Goal: Task Accomplishment & Management: Use online tool/utility

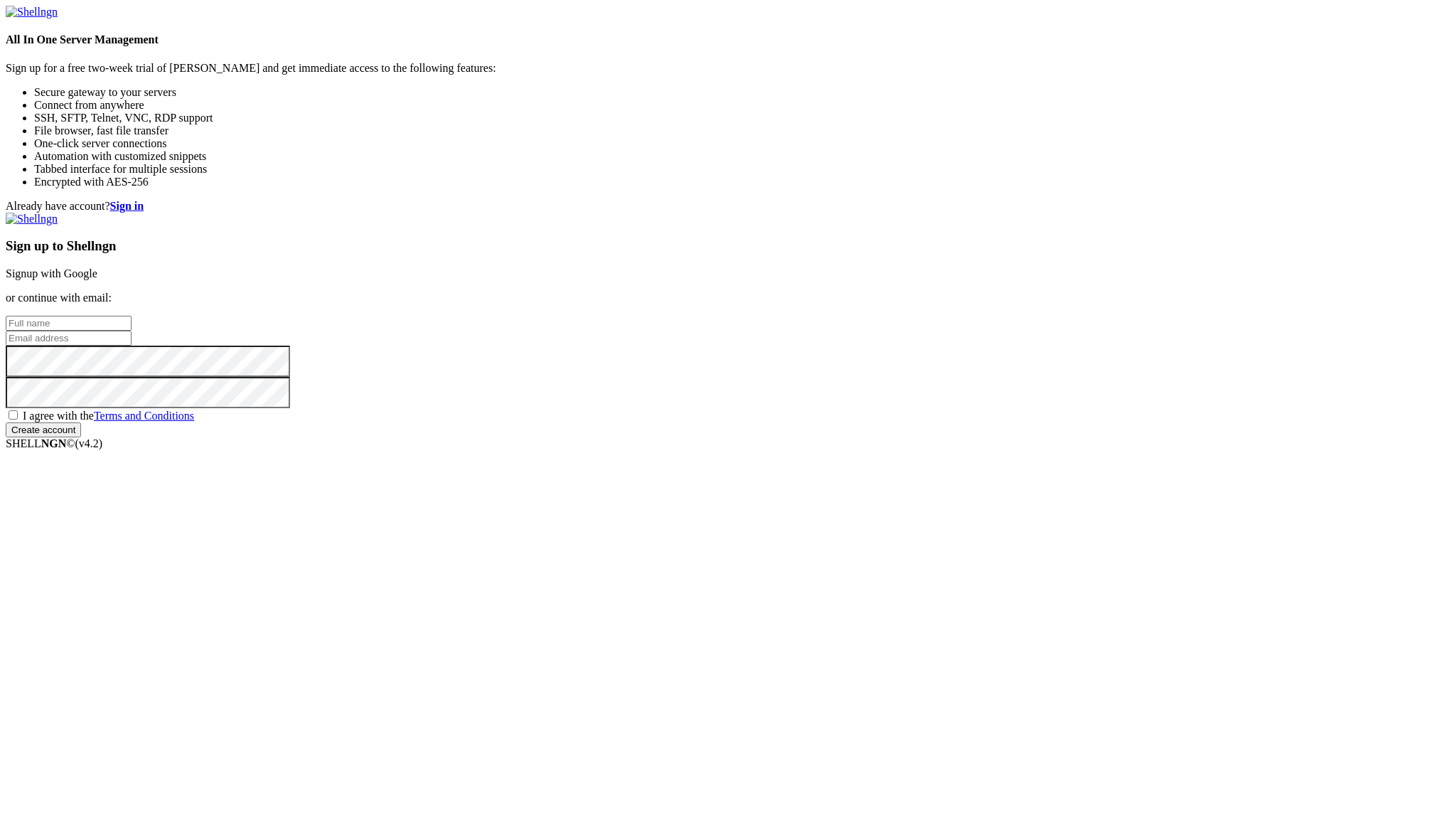
click at [98, 280] on link "Signup with Google" at bounding box center [52, 274] width 92 height 12
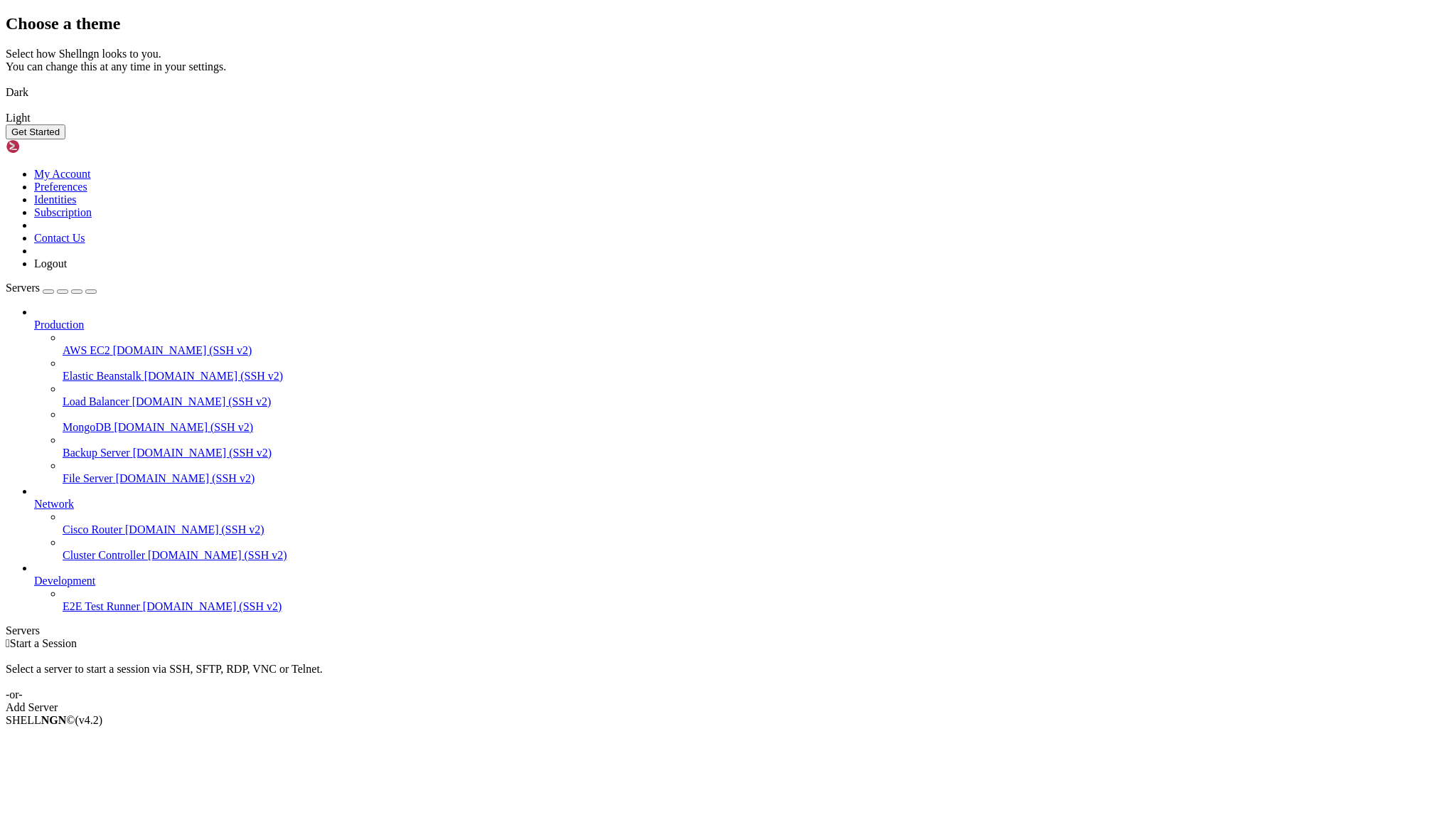
drag, startPoint x: 911, startPoint y: 567, endPoint x: 939, endPoint y: 565, distance: 28.1
click at [66, 139] on button "Get Started" at bounding box center [36, 131] width 60 height 15
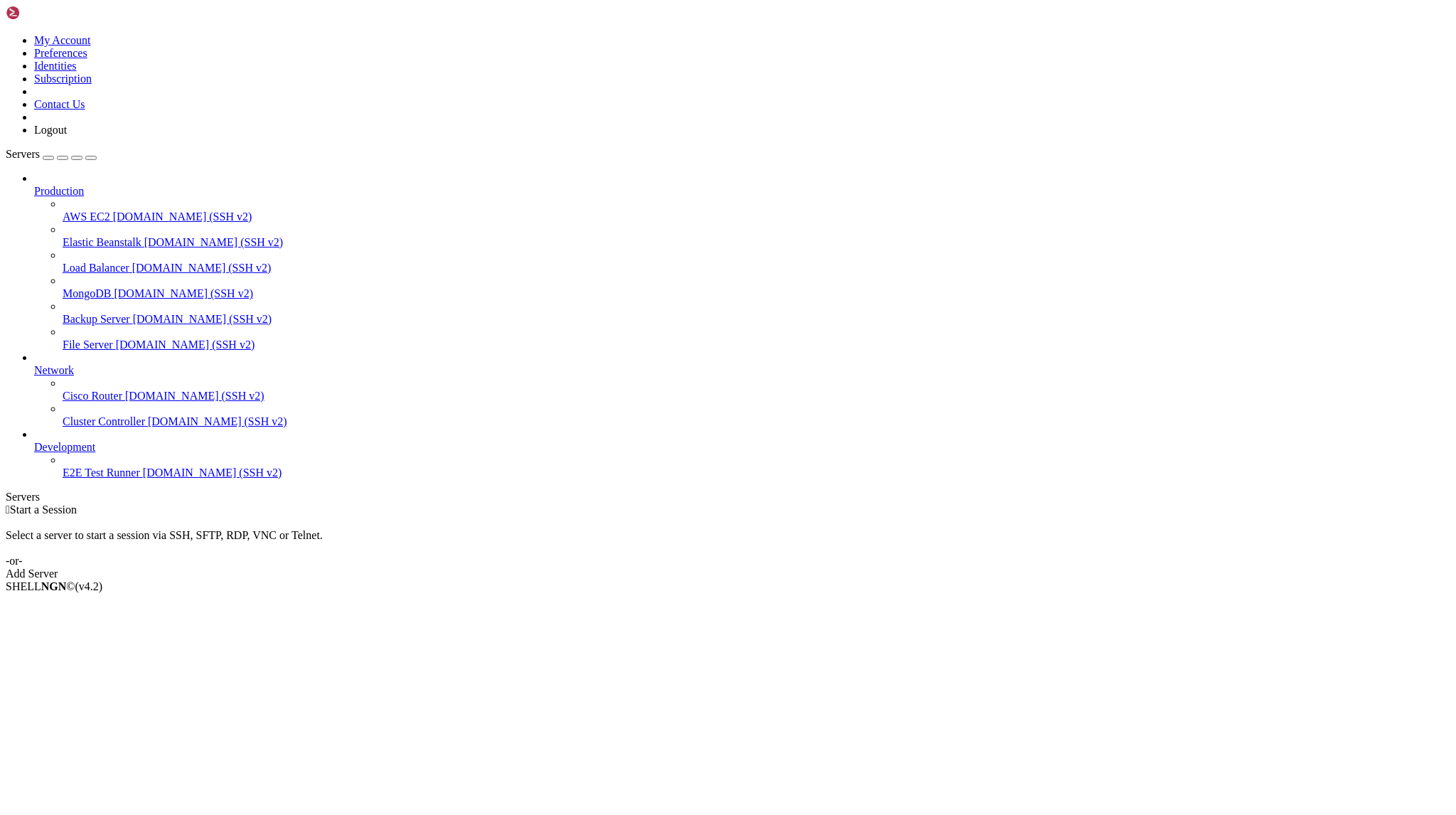
drag, startPoint x: 1304, startPoint y: 153, endPoint x: 1046, endPoint y: 280, distance: 287.6
click at [1046, 504] on div " Start a Session Select a server to start a session via SSH, SFTP, RDP, VNC or…" at bounding box center [728, 541] width 1445 height 77
click at [844, 567] on link "Add Server" at bounding box center [728, 573] width 1445 height 13
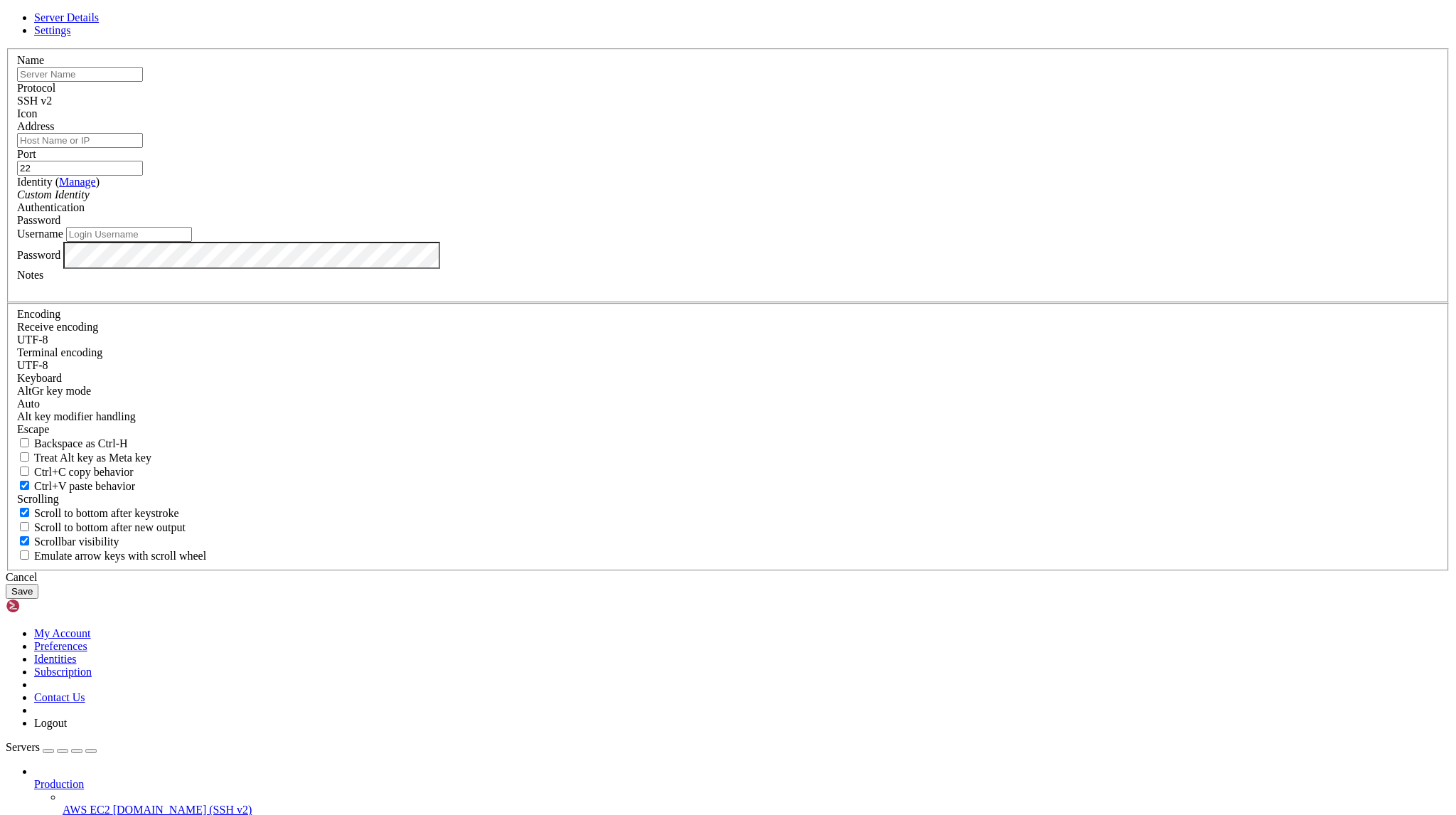
click at [143, 82] on input "text" at bounding box center [80, 74] width 125 height 15
type input "d"
type input "微信-AI"
click at [143, 148] on input "Address" at bounding box center [80, 140] width 125 height 15
paste input "[TECHNICAL_ID]"
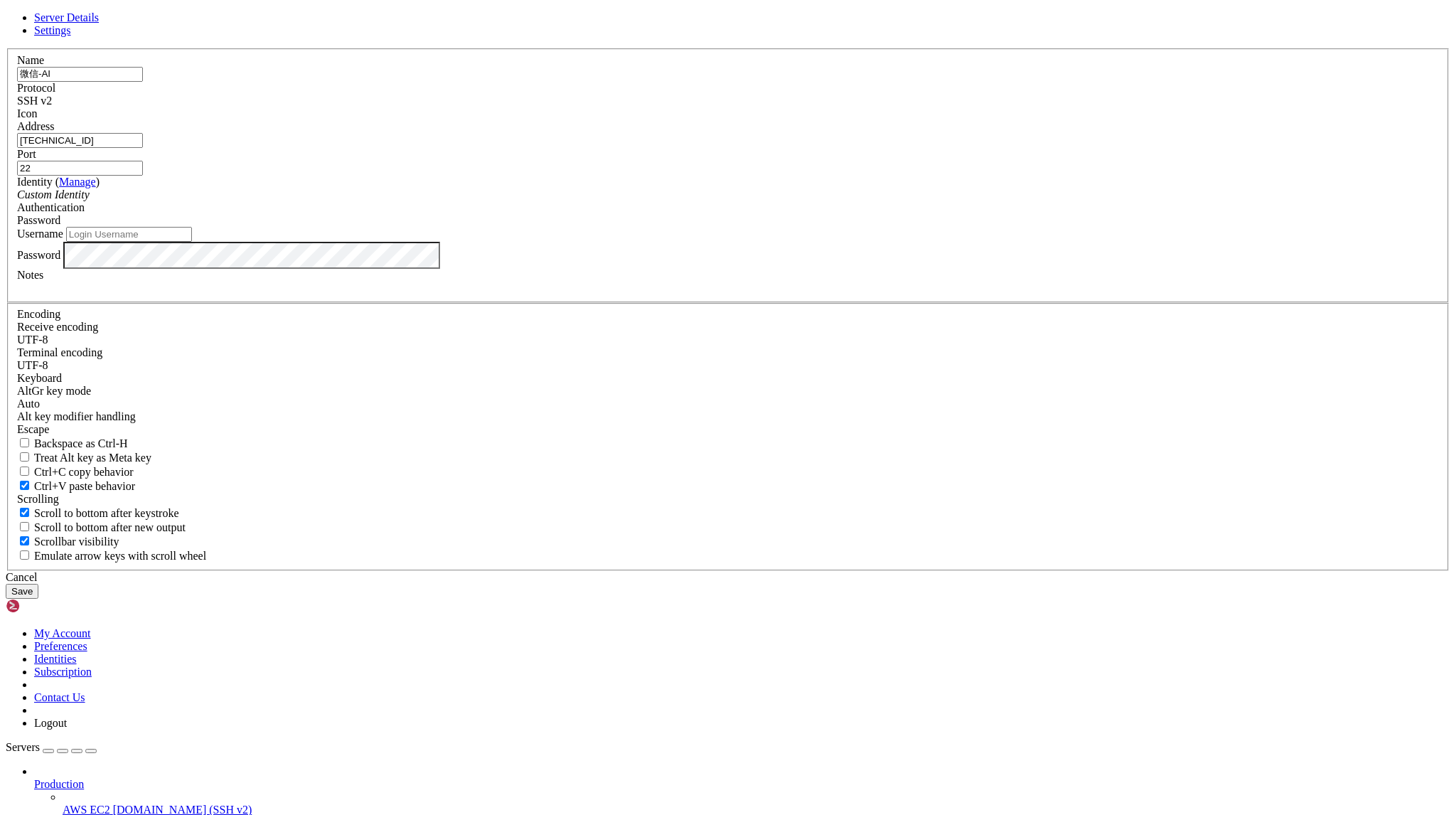
type input "[TECHNICAL_ID]"
click at [39, 596] on button "Save" at bounding box center [22, 591] width 33 height 15
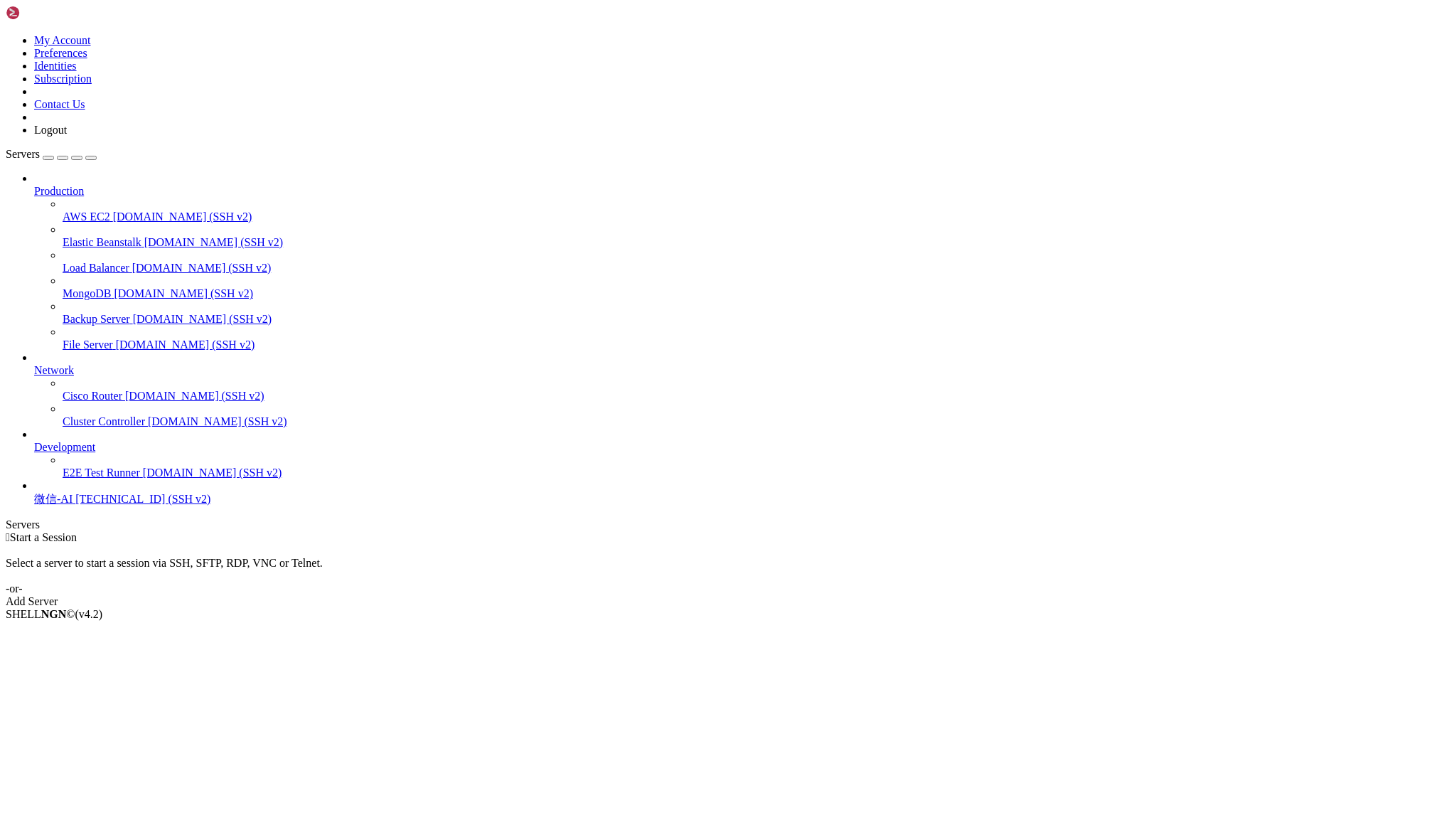
click at [83, 505] on span "[TECHNICAL_ID] (SSH v2)" at bounding box center [143, 499] width 135 height 12
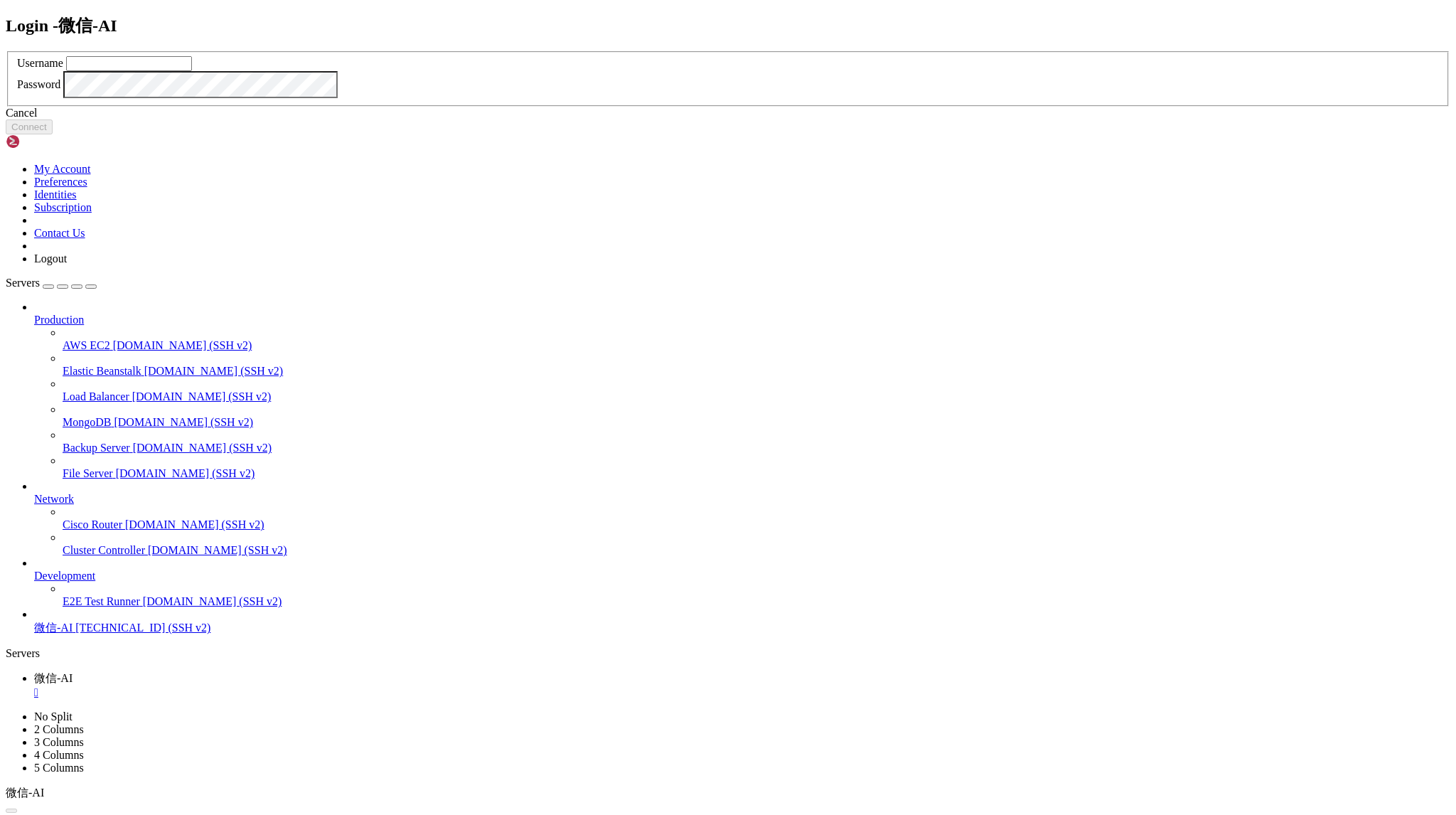
click at [6, 51] on icon at bounding box center [6, 51] width 0 height 0
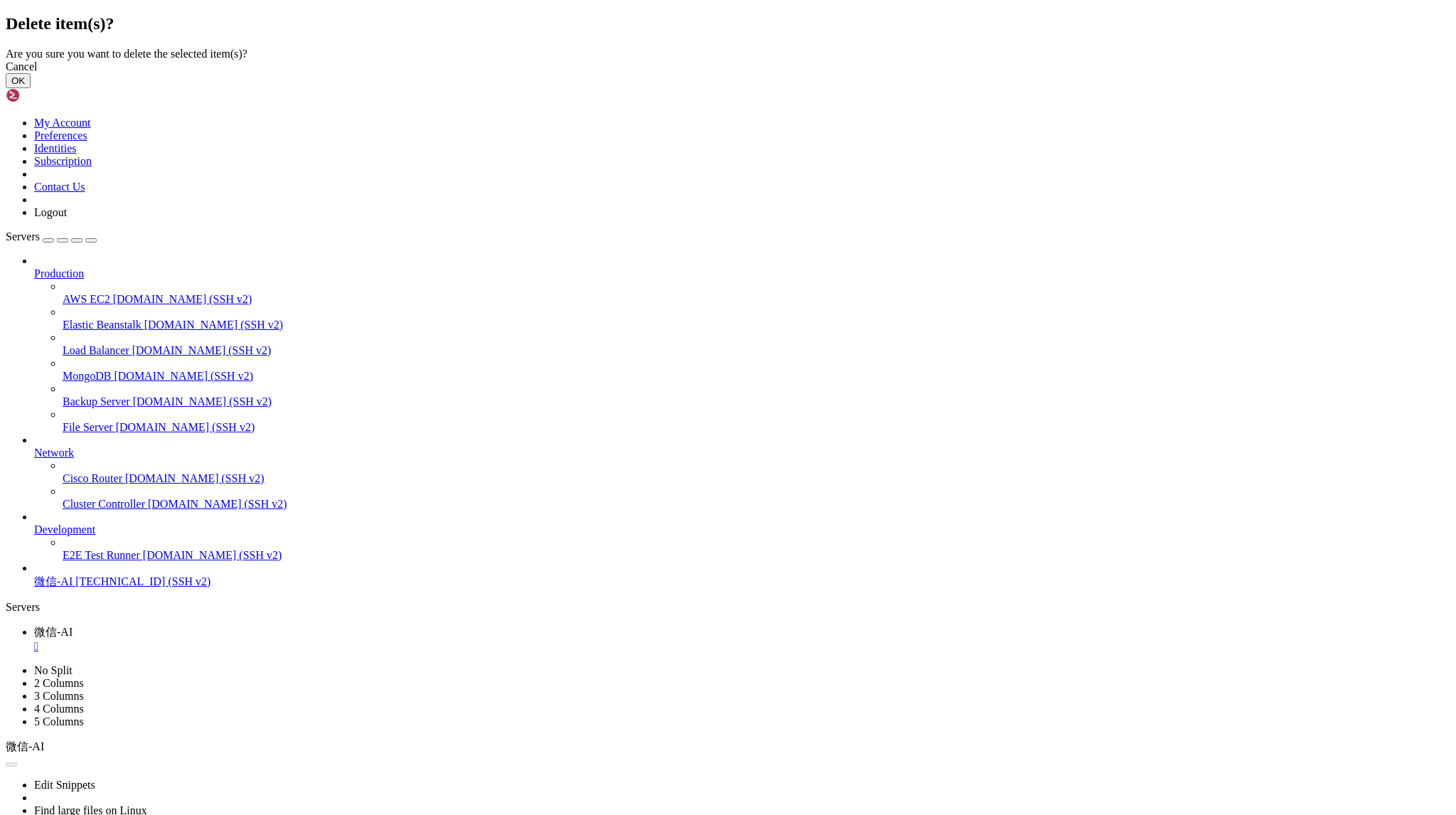
click at [31, 89] on button "OK" at bounding box center [18, 81] width 25 height 15
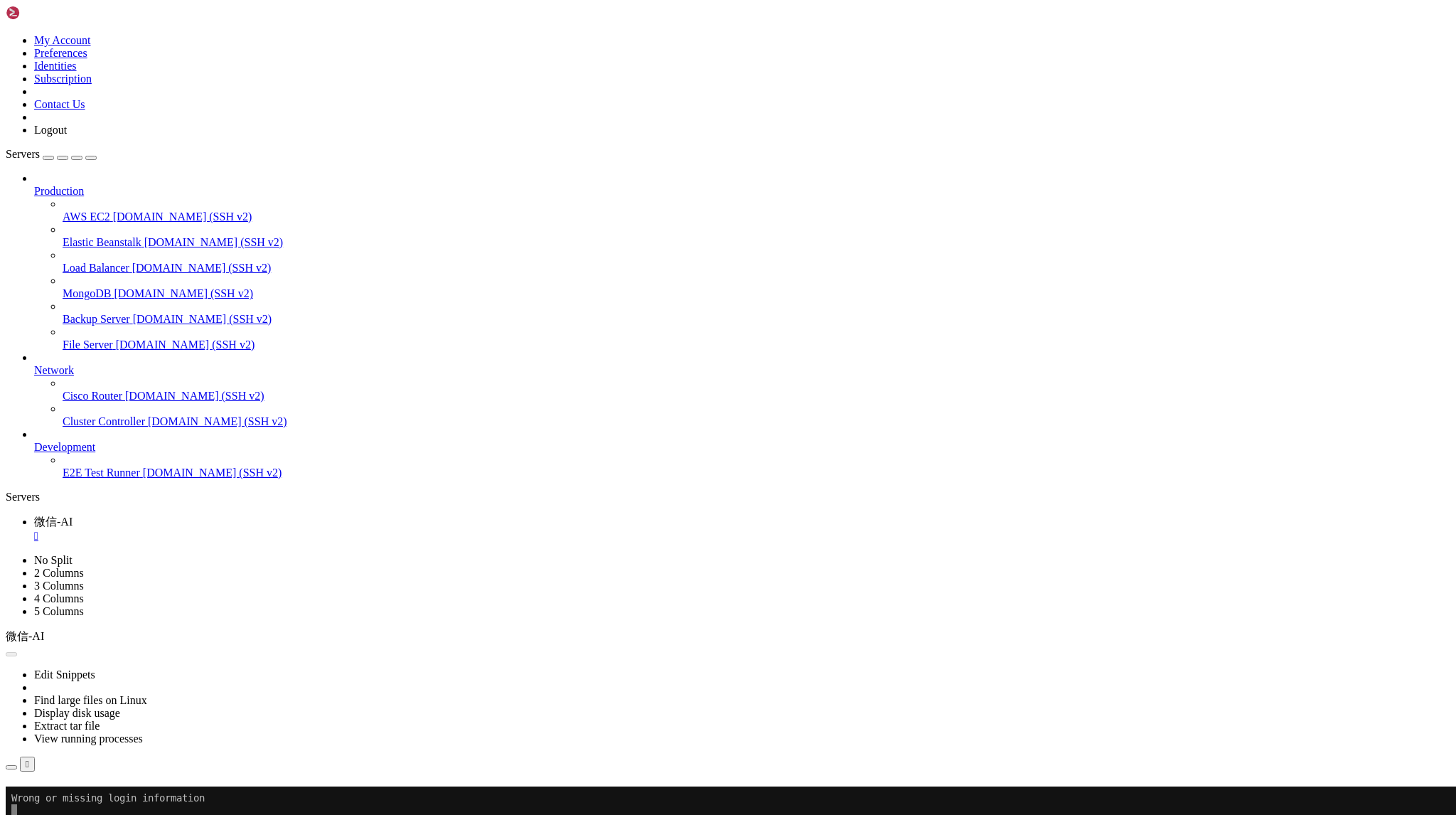
click at [60, 185] on span "Production" at bounding box center [59, 191] width 50 height 12
click at [6, 34] on icon at bounding box center [6, 34] width 0 height 0
click at [798, 514] on ul "微信-AI " at bounding box center [728, 528] width 1445 height 28
click at [63, 799] on button "Reconnect" at bounding box center [34, 806] width 57 height 15
click at [246, 529] on div "" at bounding box center [741, 535] width 1416 height 13
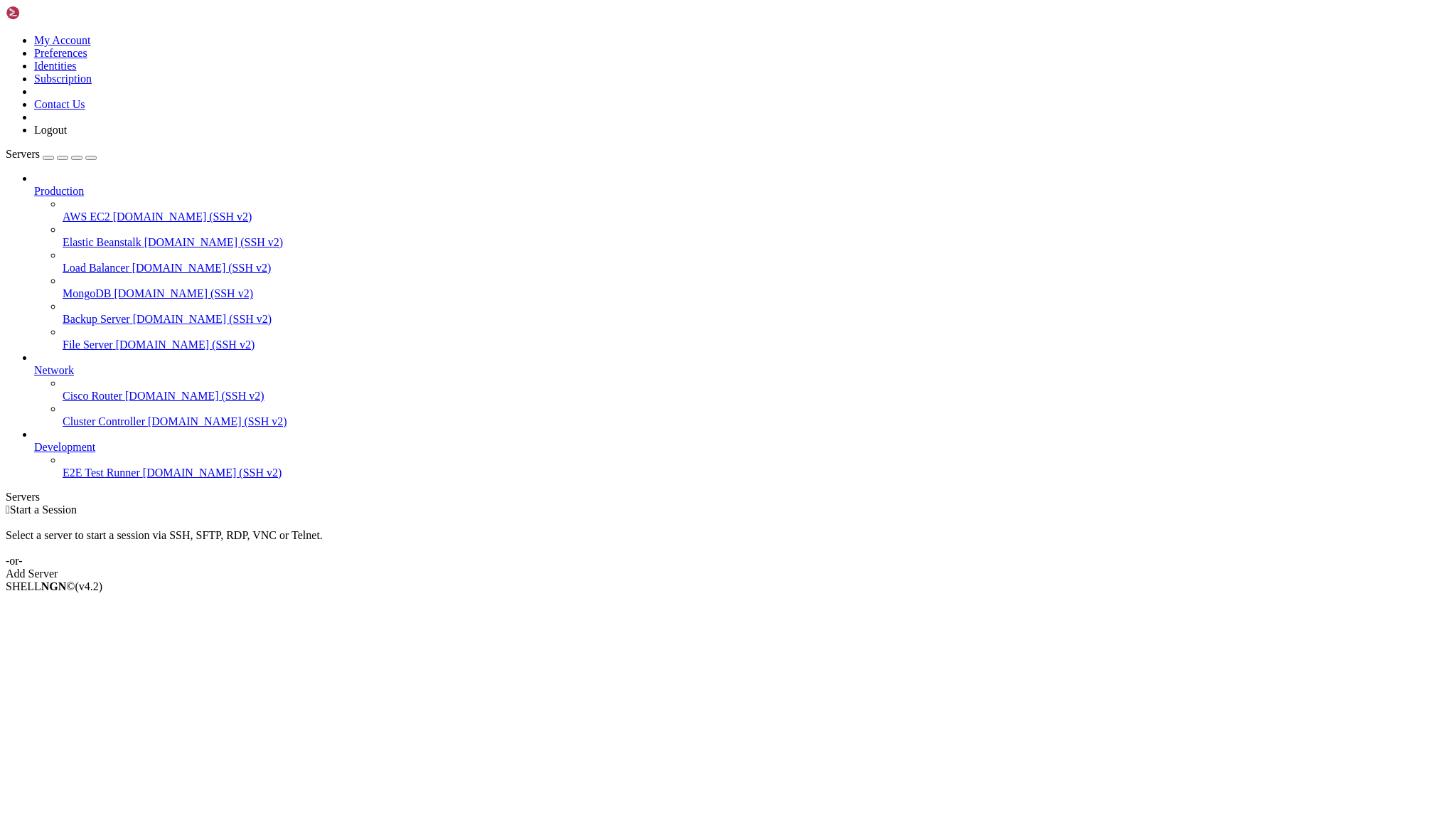
click at [800, 567] on link "Add Server" at bounding box center [728, 573] width 1445 height 13
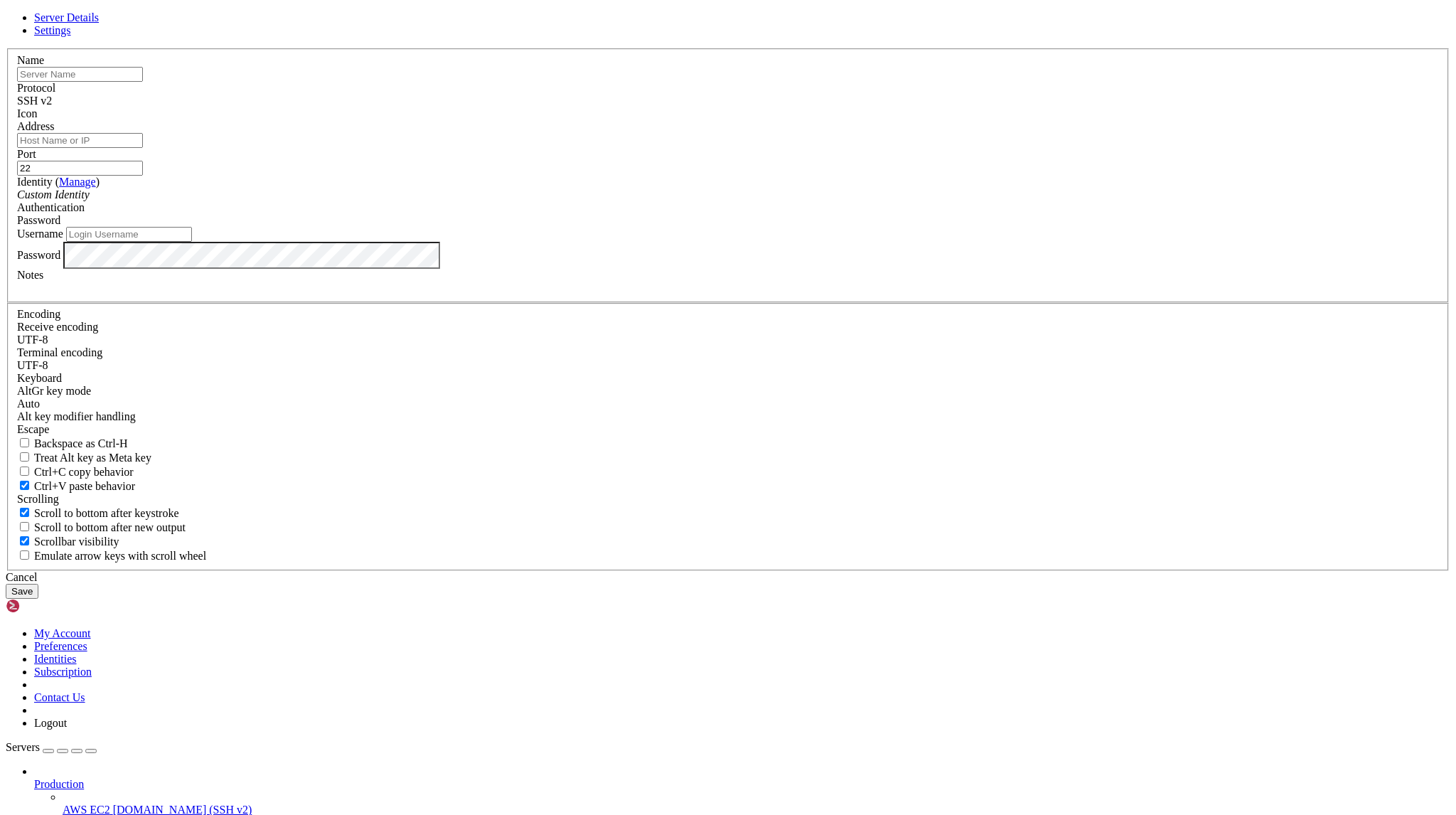
click at [71, 36] on span "Settings" at bounding box center [52, 30] width 37 height 12
click at [99, 24] on span "Server Details" at bounding box center [66, 17] width 65 height 12
click at [831, 107] on div "SSH v2" at bounding box center [728, 101] width 1422 height 13
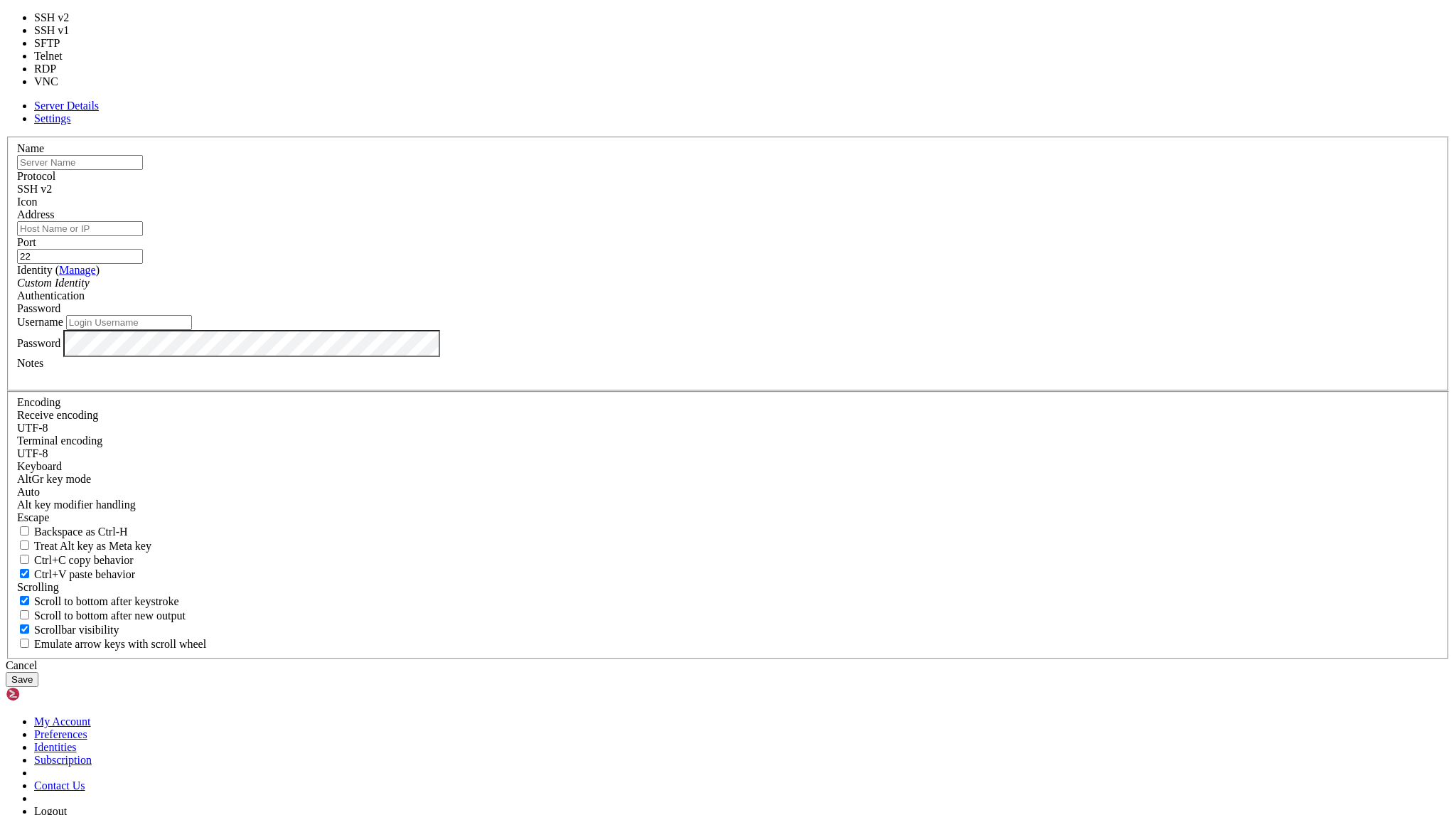
click at [1125, 227] on div "Server Details Settings Name Protocol SSH v2 Icon" at bounding box center [728, 393] width 1445 height 587
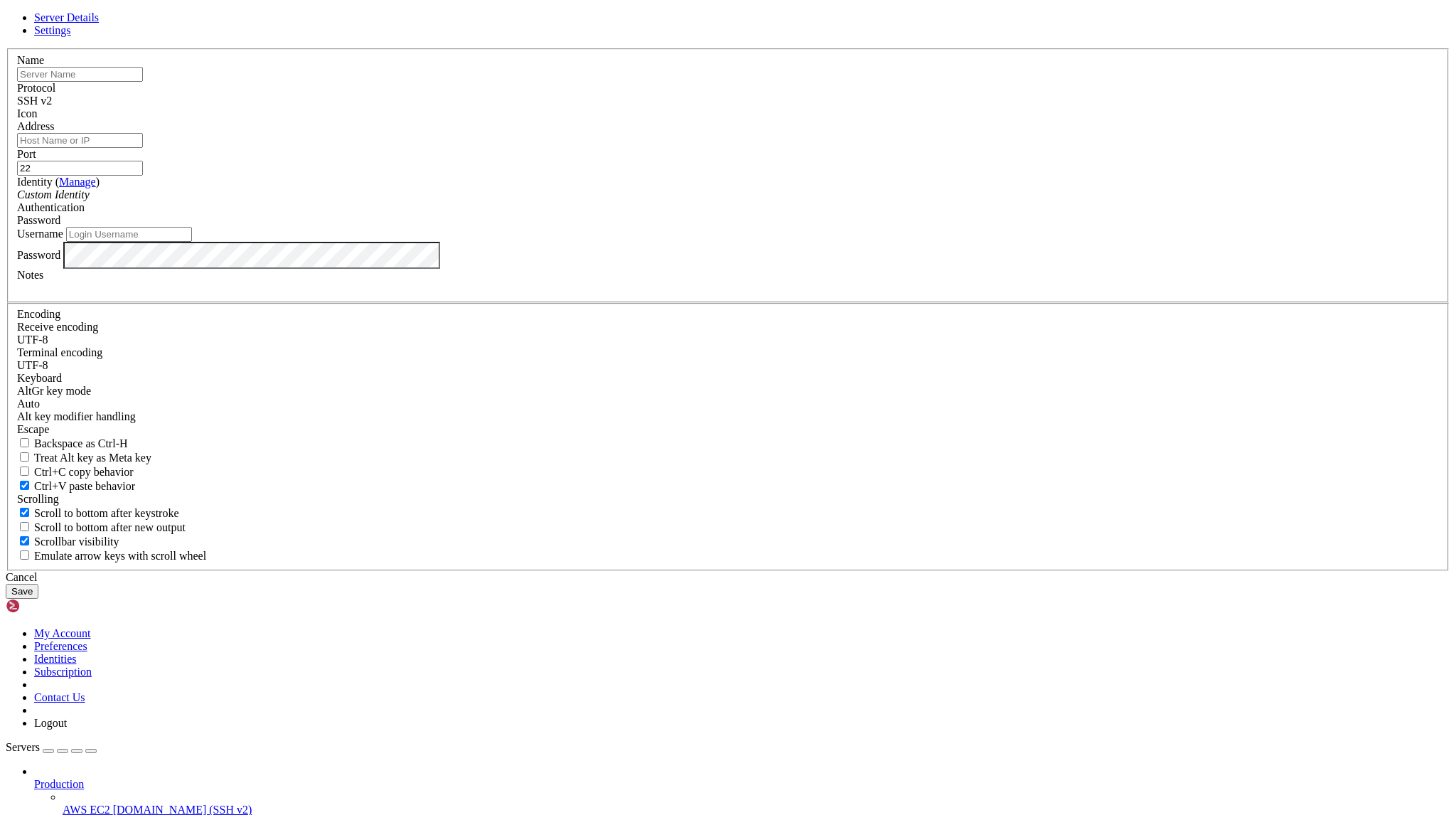
click at [822, 107] on div "SSH v2" at bounding box center [728, 101] width 1422 height 13
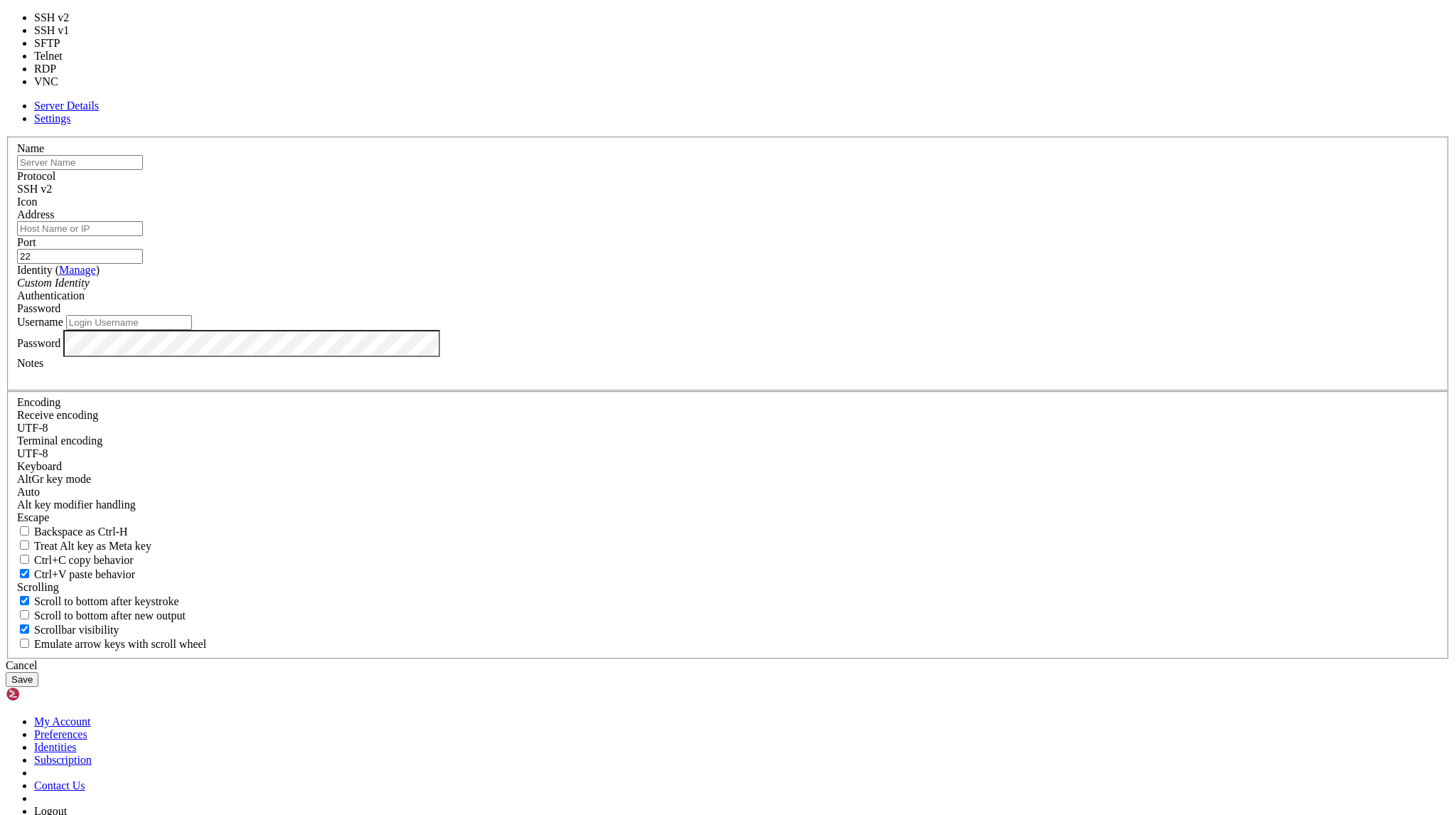
type input "3389"
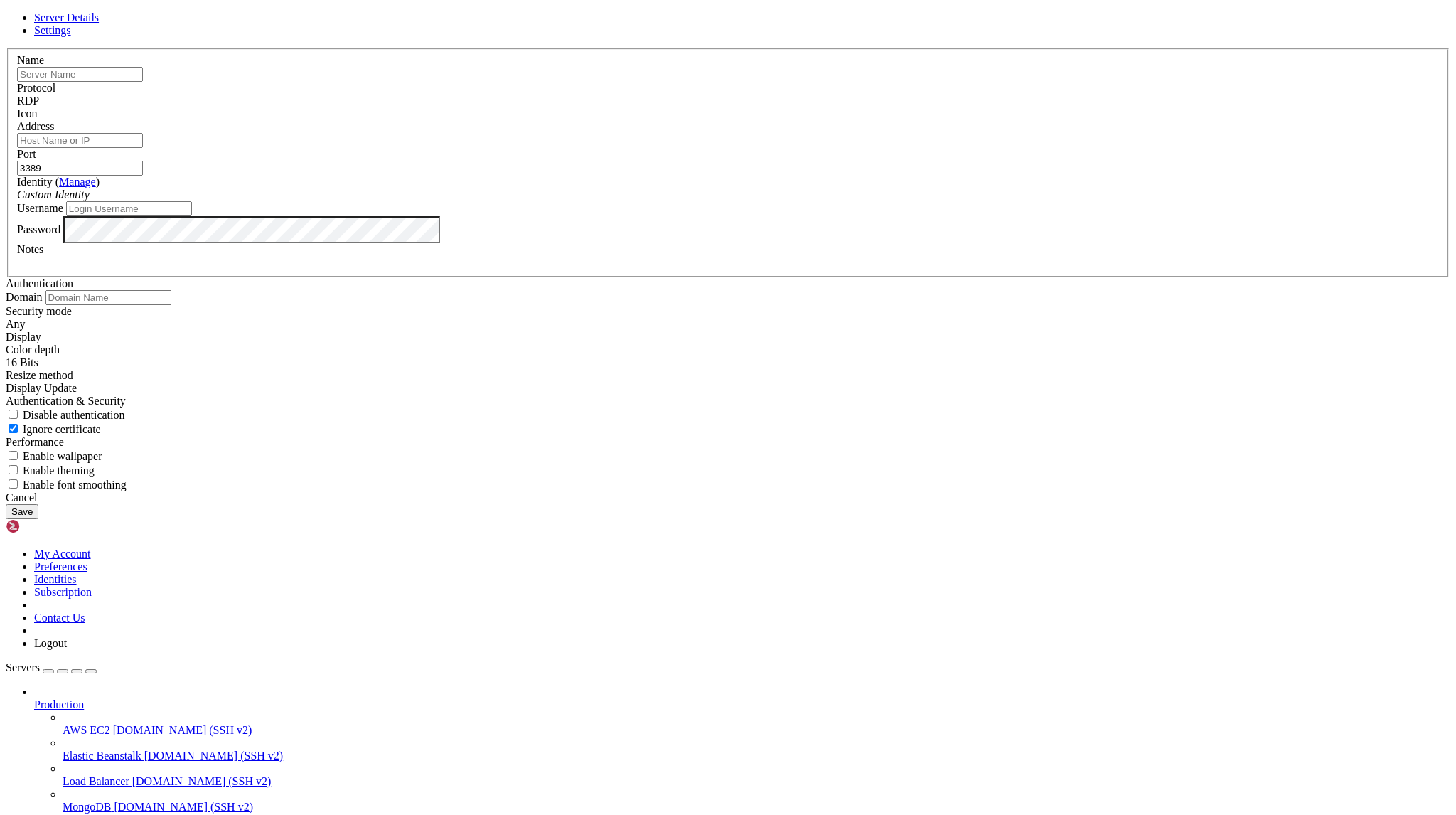
click at [143, 82] on input "text" at bounding box center [80, 74] width 125 height 15
type input "e"
type input "微信-AI"
click at [143, 148] on input "Address" at bounding box center [80, 140] width 125 height 15
paste input "[TECHNICAL_ID]"
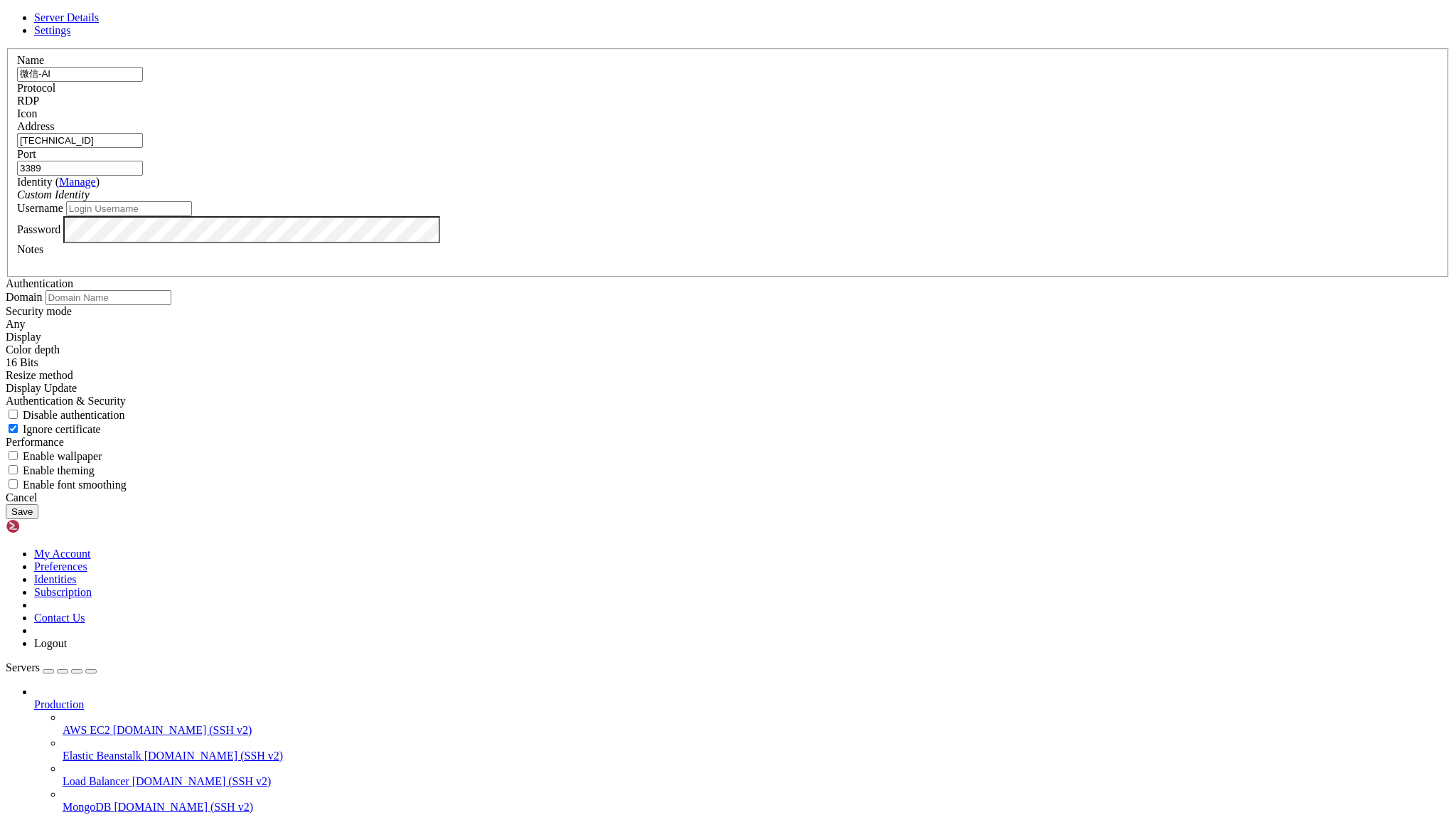
type input "[TECHNICAL_ID]"
click at [823, 201] on div "Custom Identity" at bounding box center [728, 194] width 1422 height 13
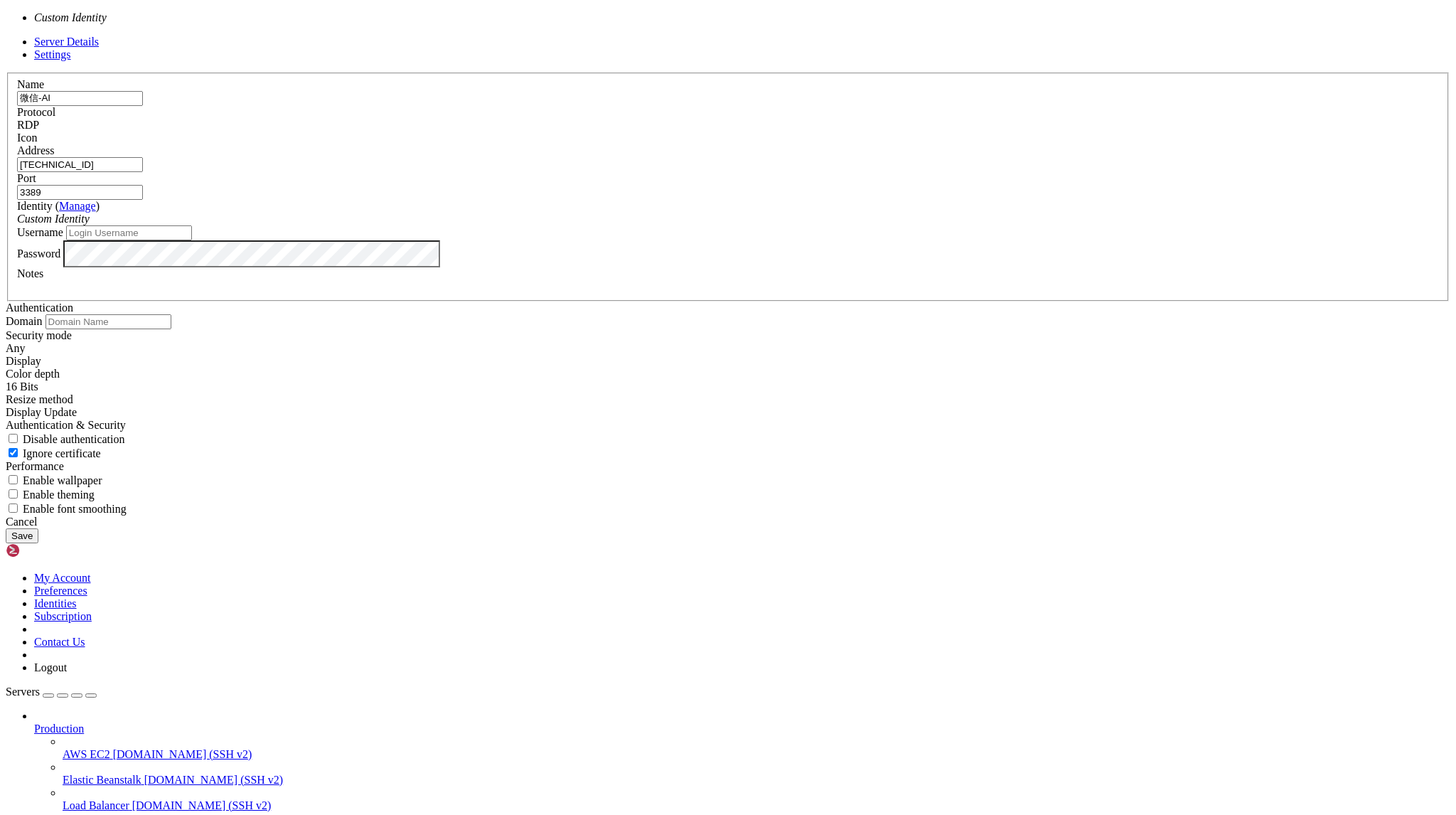
click at [851, 226] on div "Custom Identity" at bounding box center [728, 219] width 1422 height 13
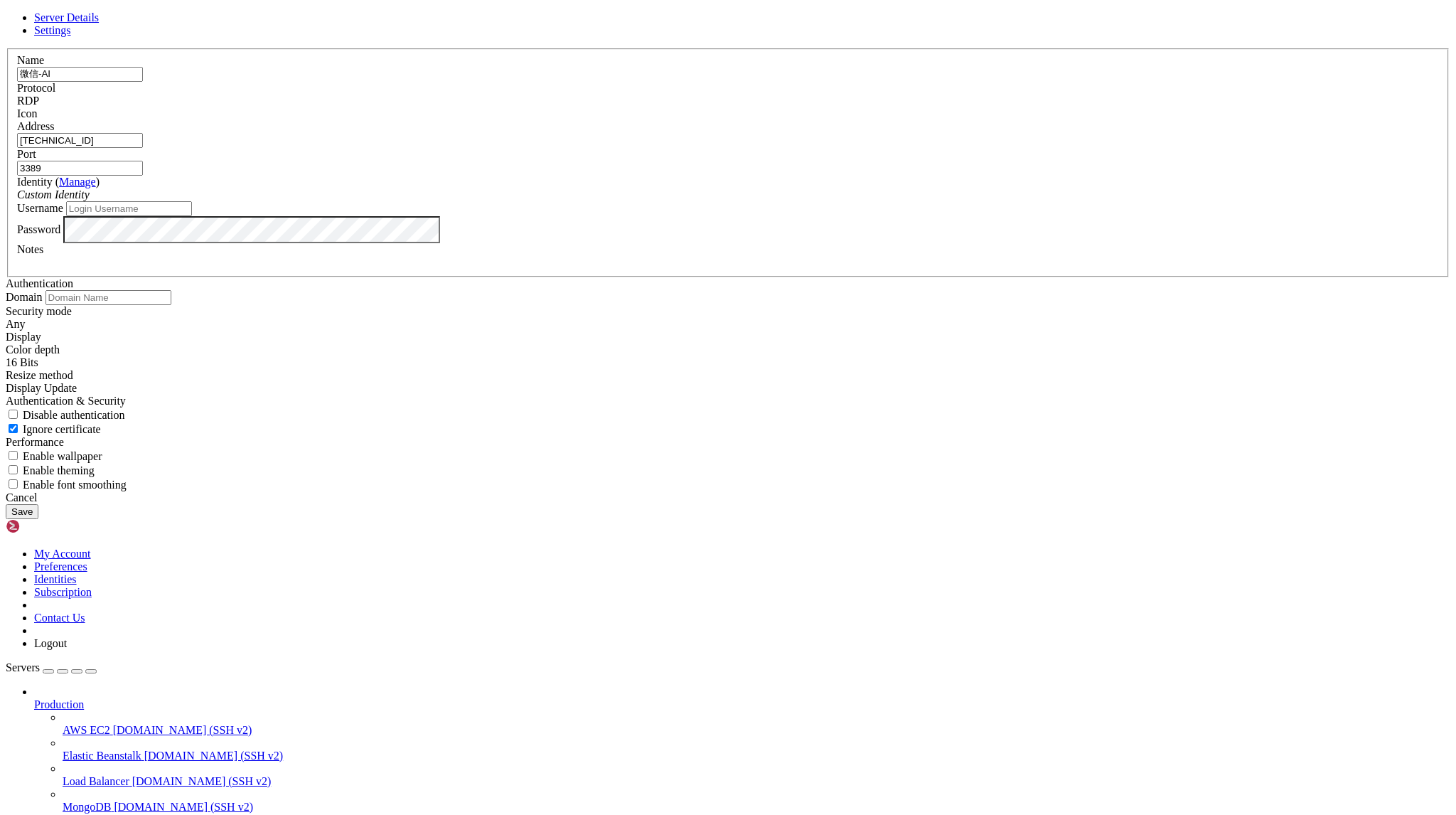
click at [96, 188] on link "Manage" at bounding box center [77, 182] width 37 height 12
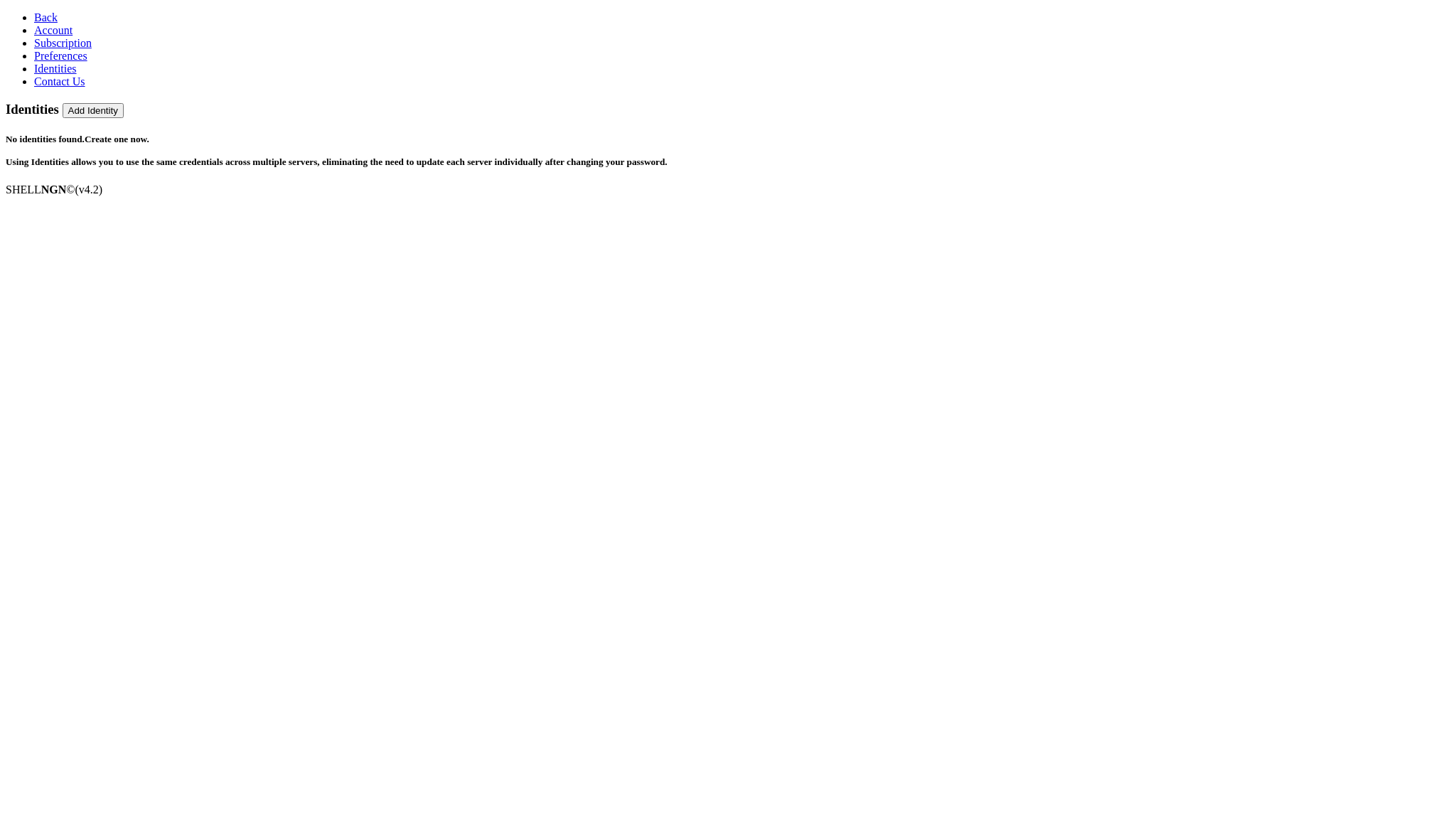
click at [123, 103] on button "Add Identity" at bounding box center [93, 110] width 61 height 15
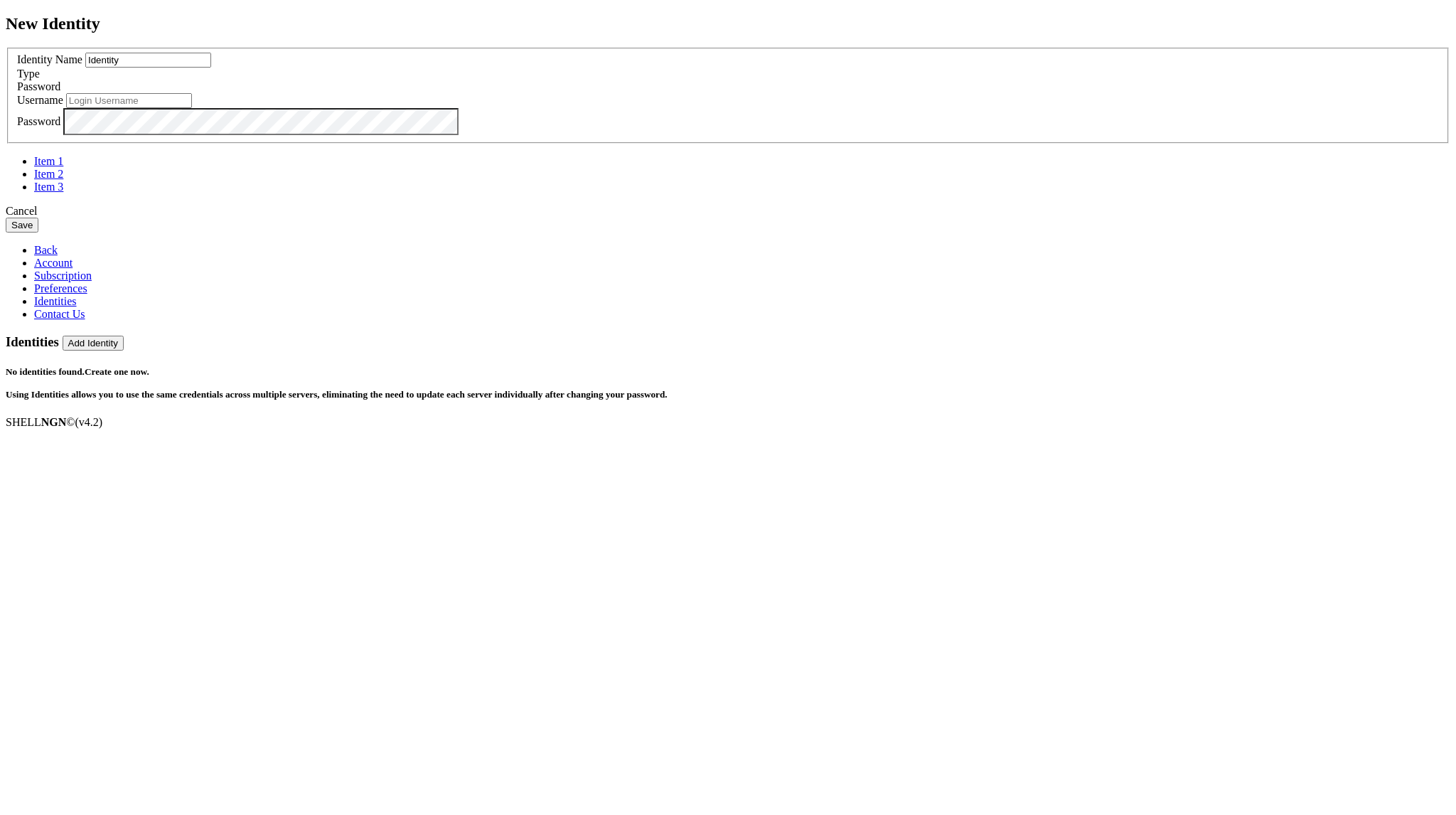
drag, startPoint x: 637, startPoint y: 358, endPoint x: 359, endPoint y: 354, distance: 278.0
click at [359, 233] on div "New Identity Identity Name Identity Type Password Username Password" at bounding box center [728, 123] width 1445 height 219
type input "d"
type input "微信-AI"
click at [6, 48] on icon at bounding box center [6, 48] width 0 height 0
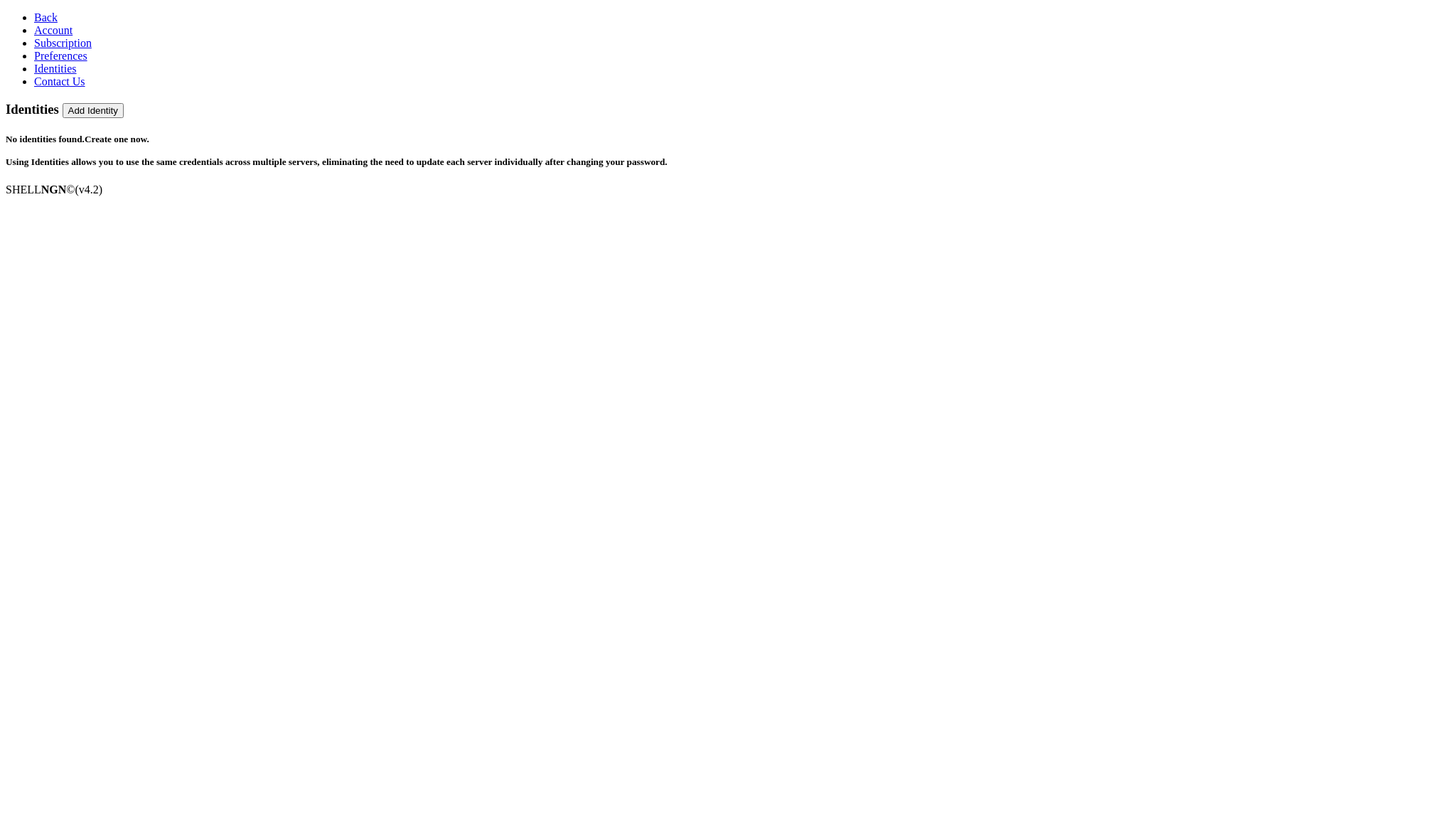
click at [34, 16] on icon at bounding box center [34, 17] width 0 height 12
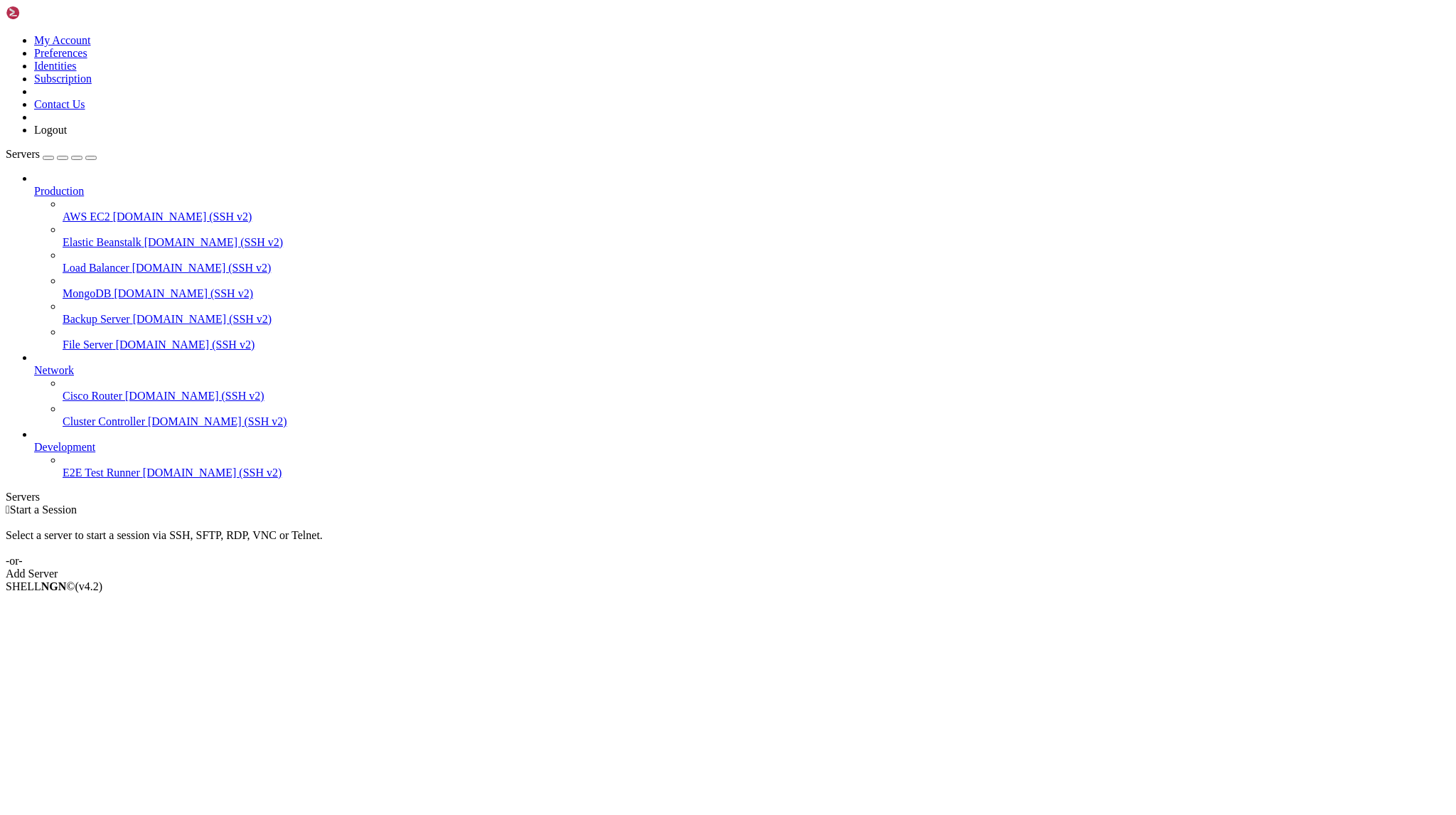
click at [830, 567] on div "Add Server" at bounding box center [728, 573] width 1445 height 13
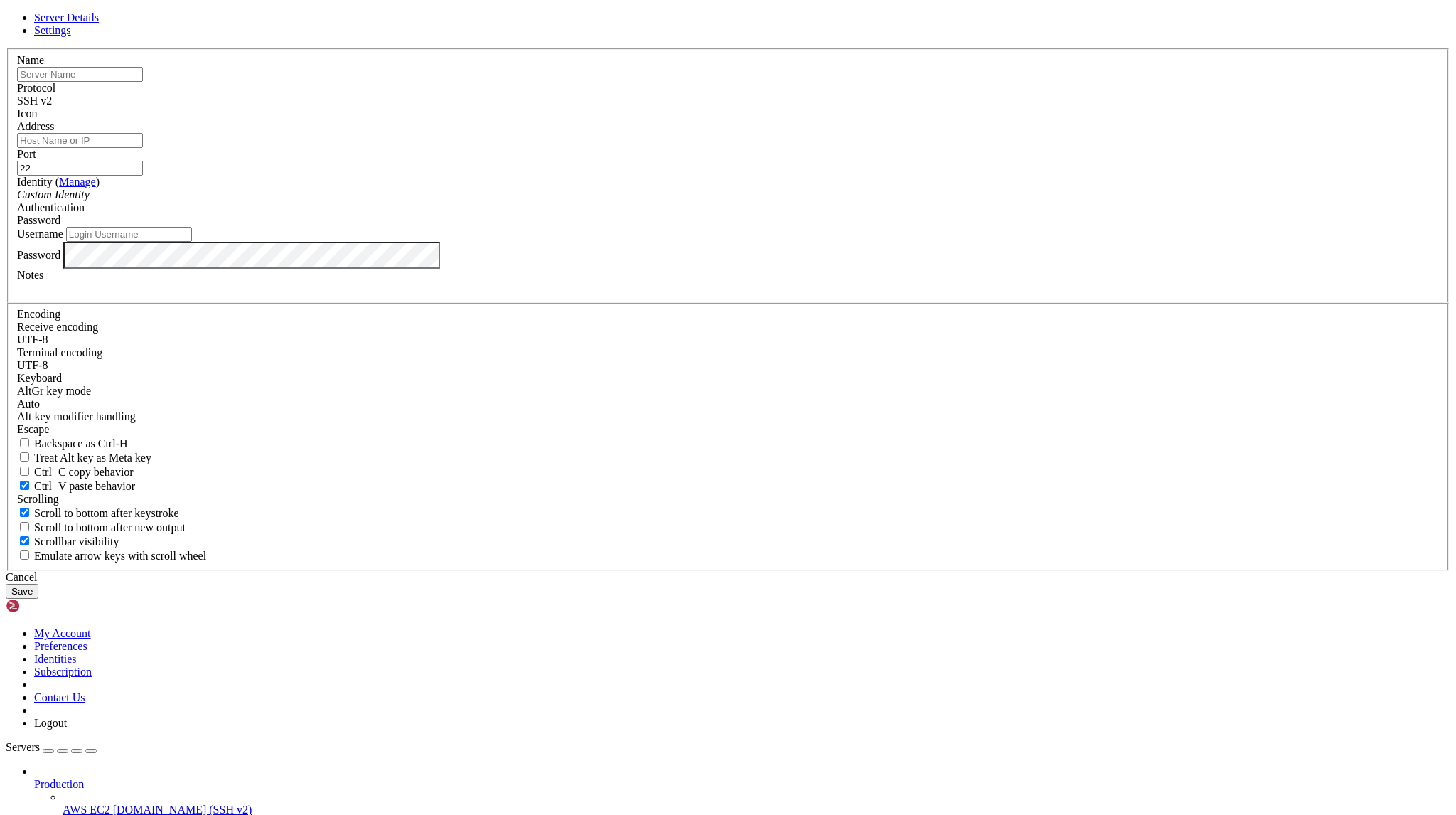
click at [143, 82] on input "text" at bounding box center [80, 74] width 125 height 15
type input "微信-AI"
click at [143, 148] on input "Address" at bounding box center [80, 140] width 125 height 15
paste input "[TECHNICAL_ID]"
type input "[TECHNICAL_ID]"
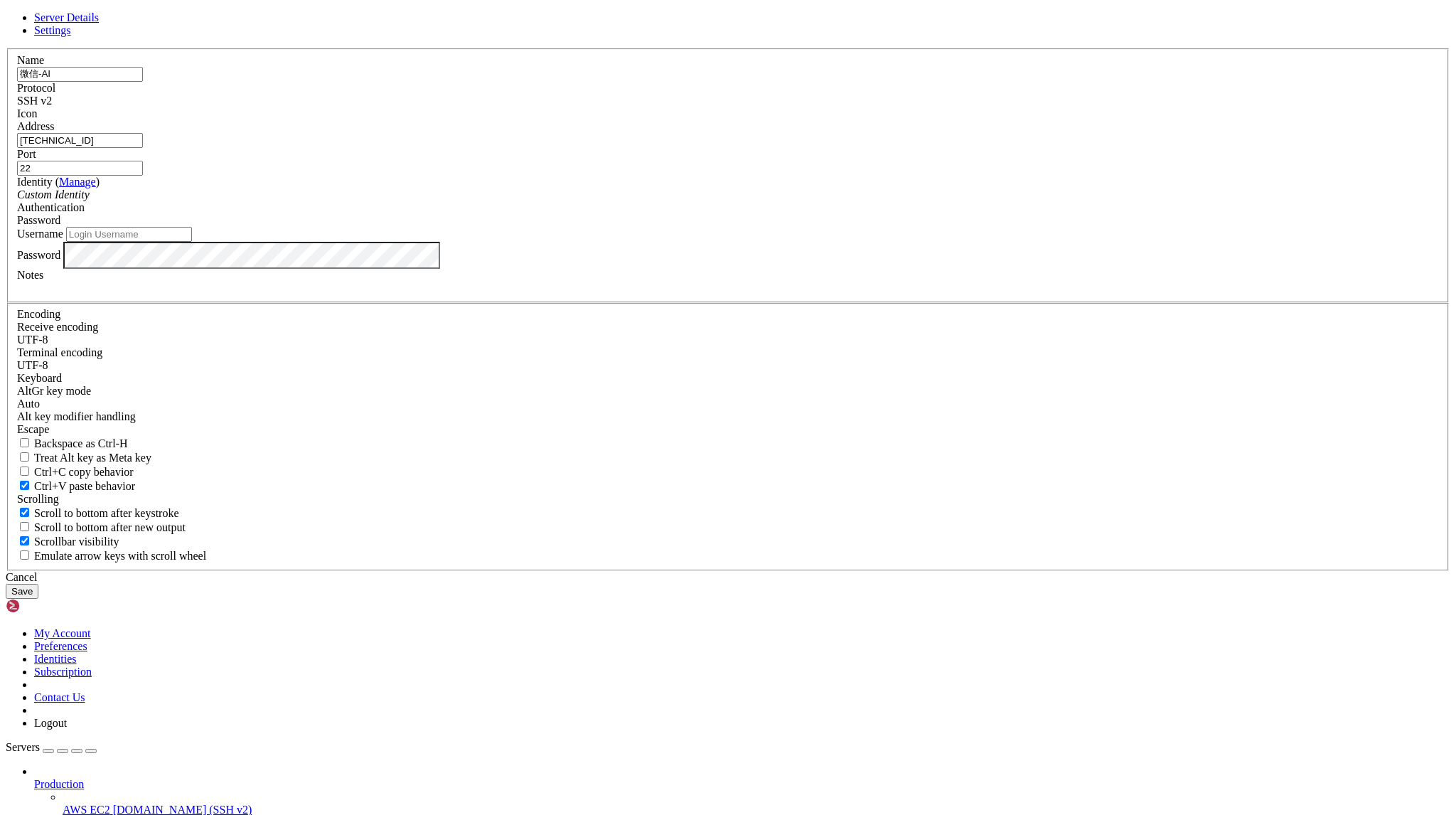
click at [825, 107] on div "SSH v2" at bounding box center [728, 101] width 1422 height 13
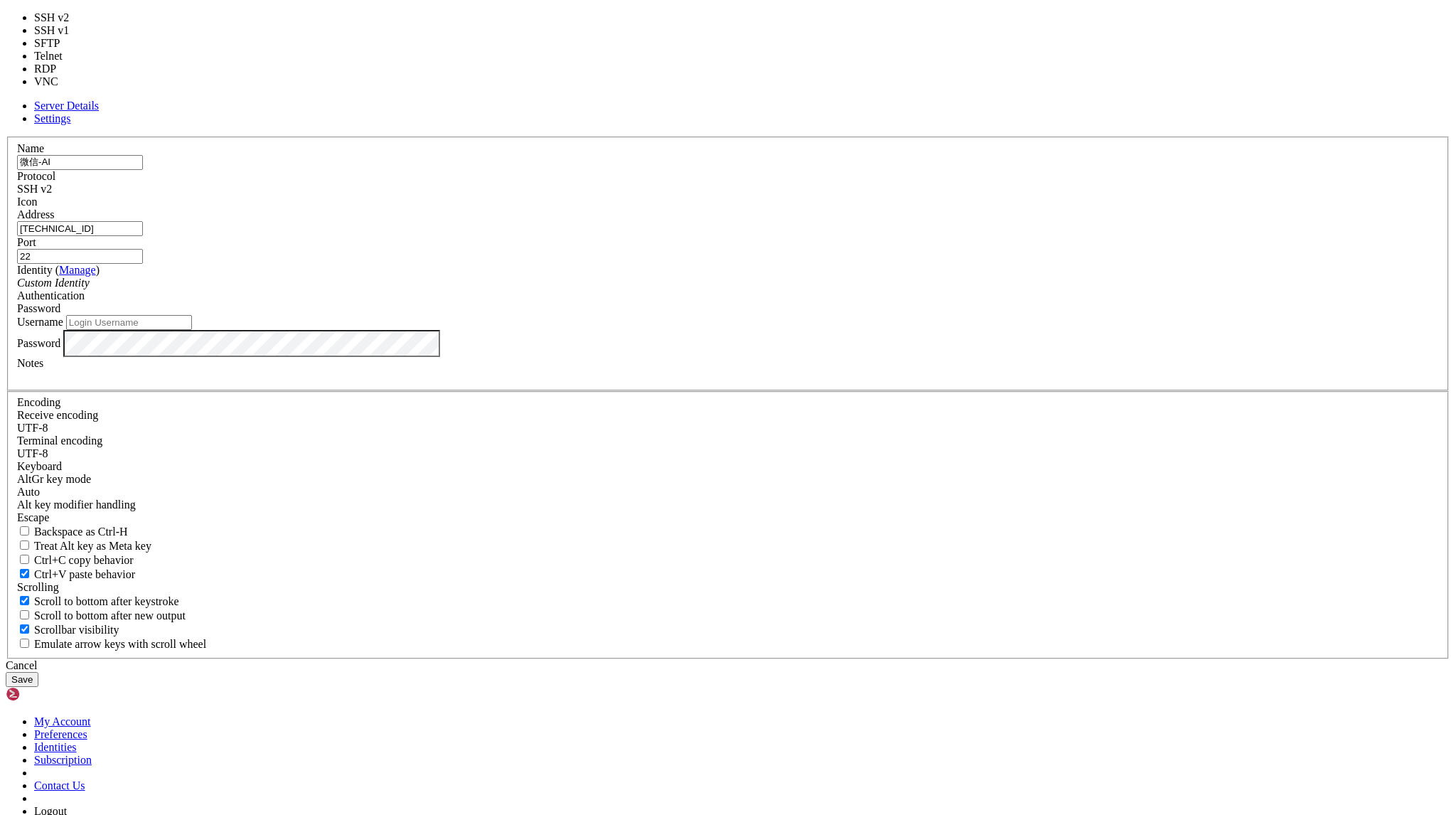
type input "3389"
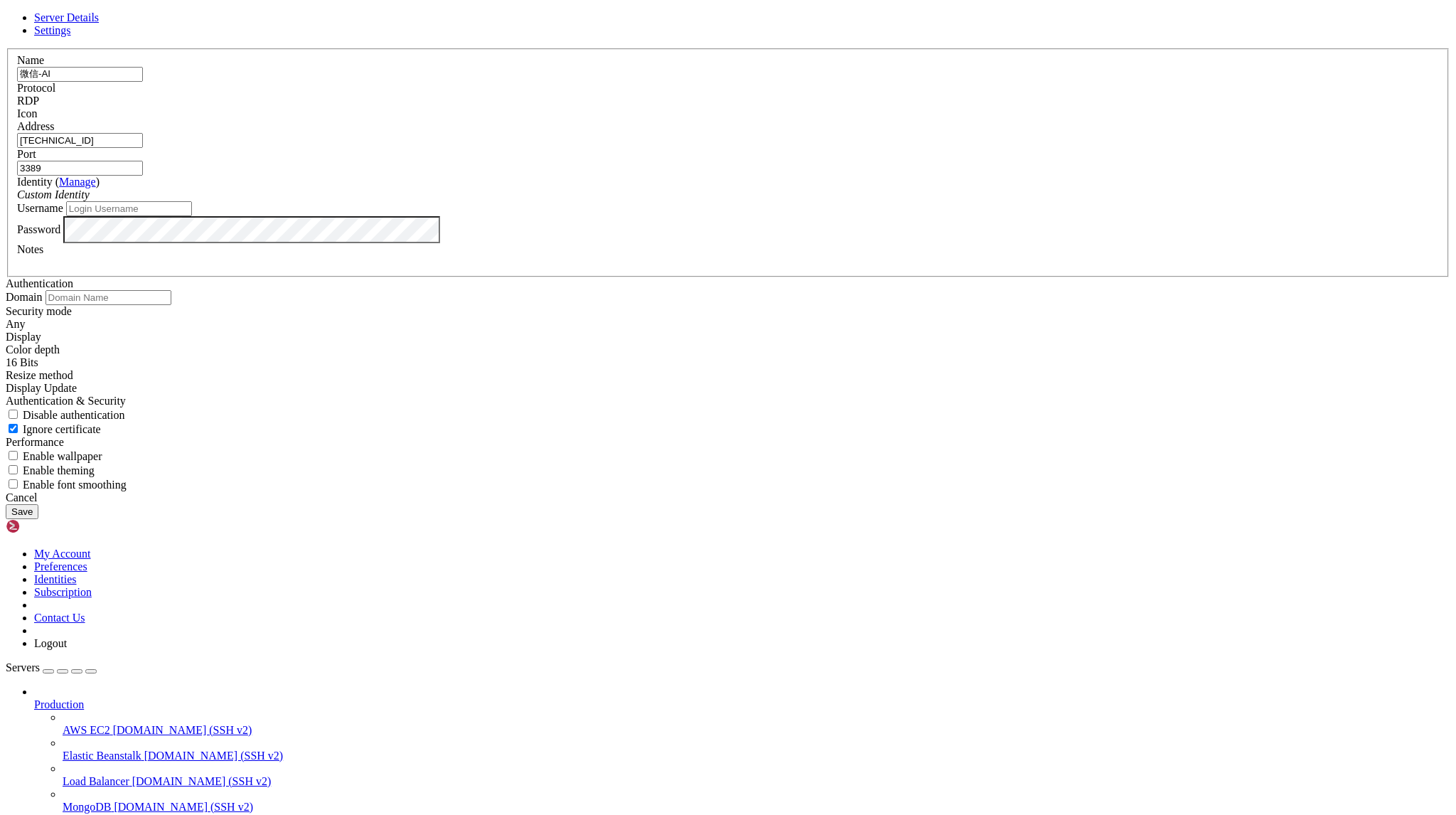
click at [39, 519] on button "Save" at bounding box center [22, 511] width 33 height 15
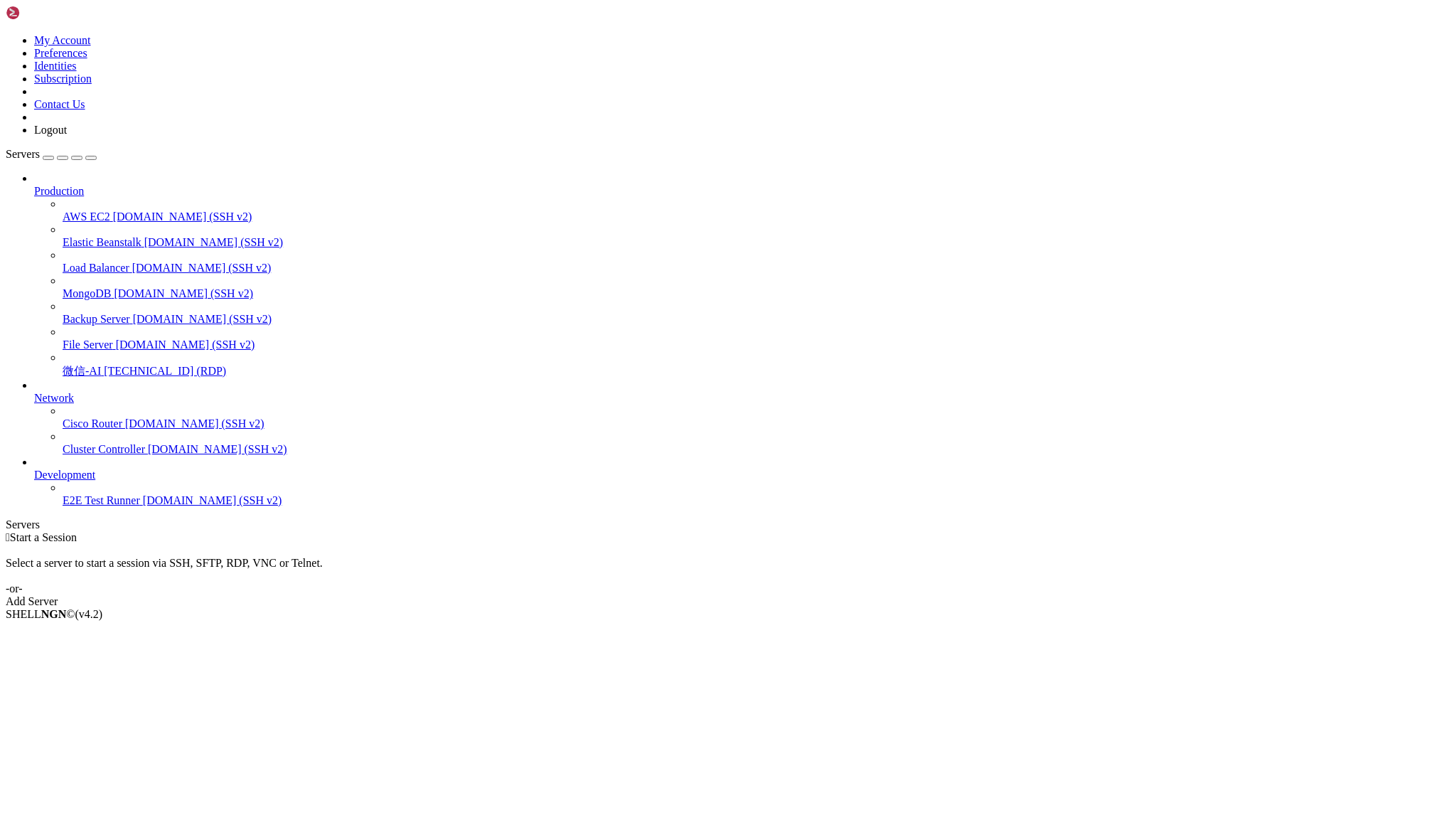
click at [831, 595] on div "Add Server" at bounding box center [728, 601] width 1445 height 13
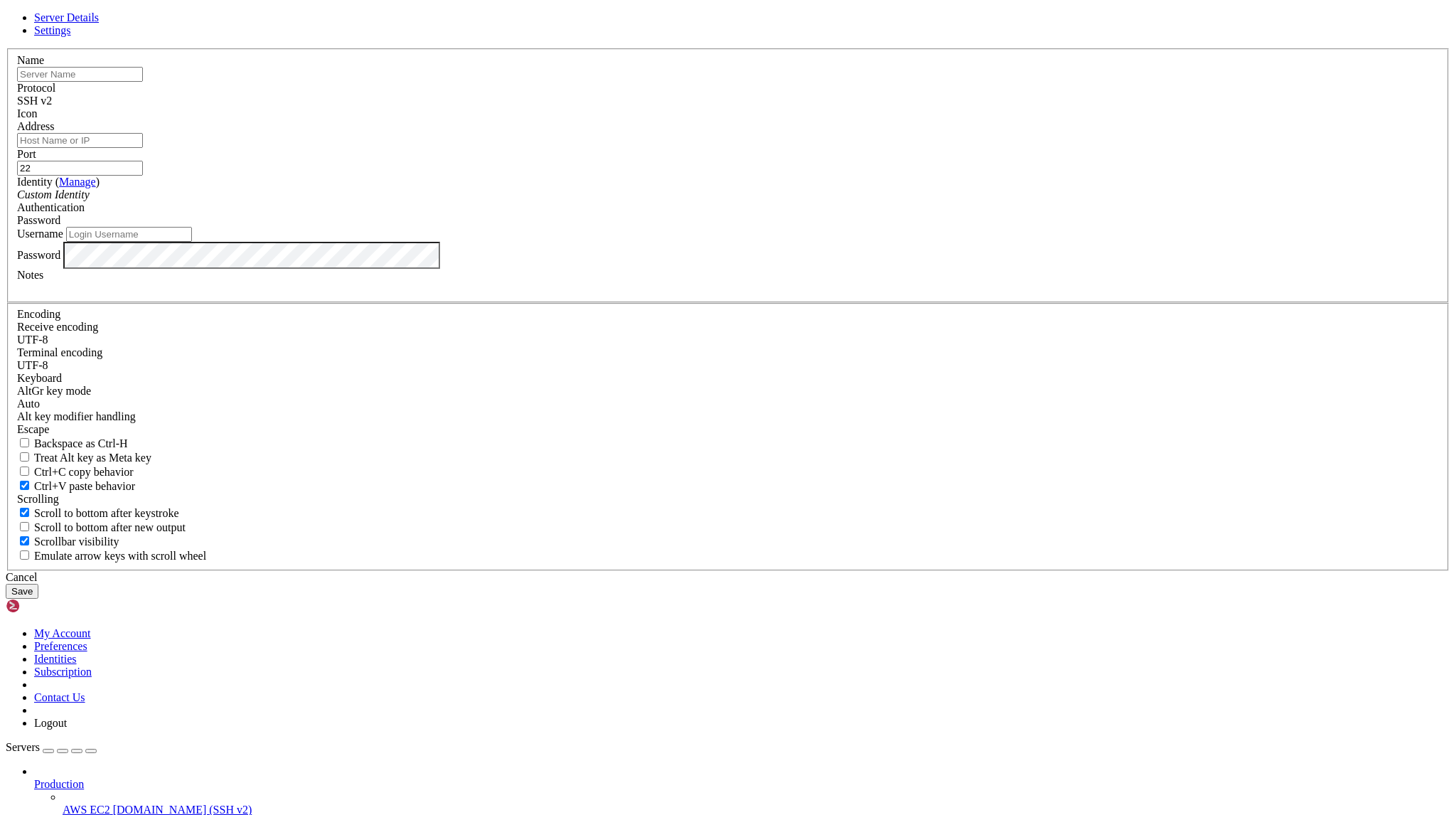
click at [6, 49] on icon at bounding box center [6, 49] width 0 height 0
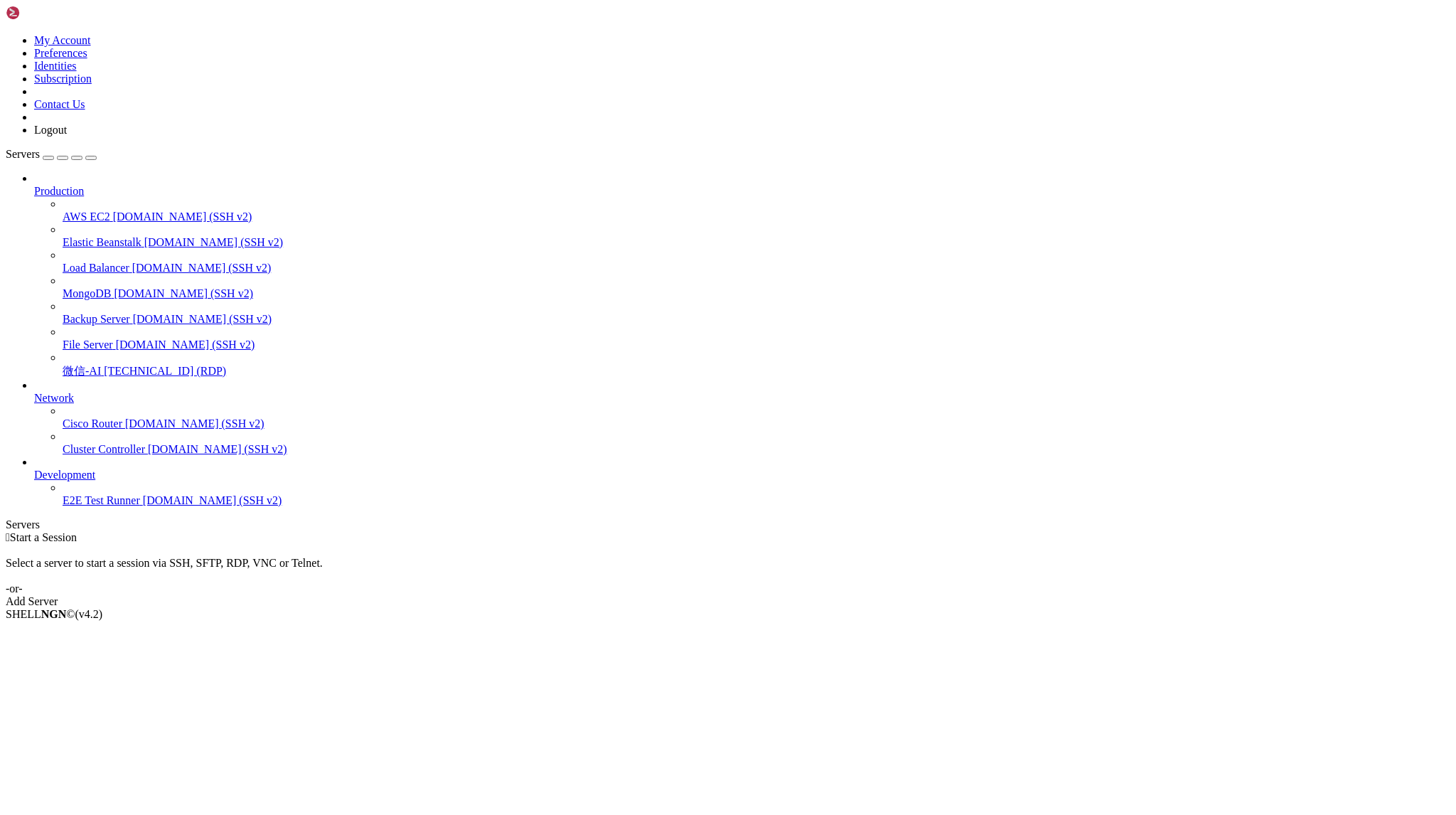
click at [63, 364] on icon at bounding box center [63, 364] width 0 height 0
